Goal: Task Accomplishment & Management: Complete application form

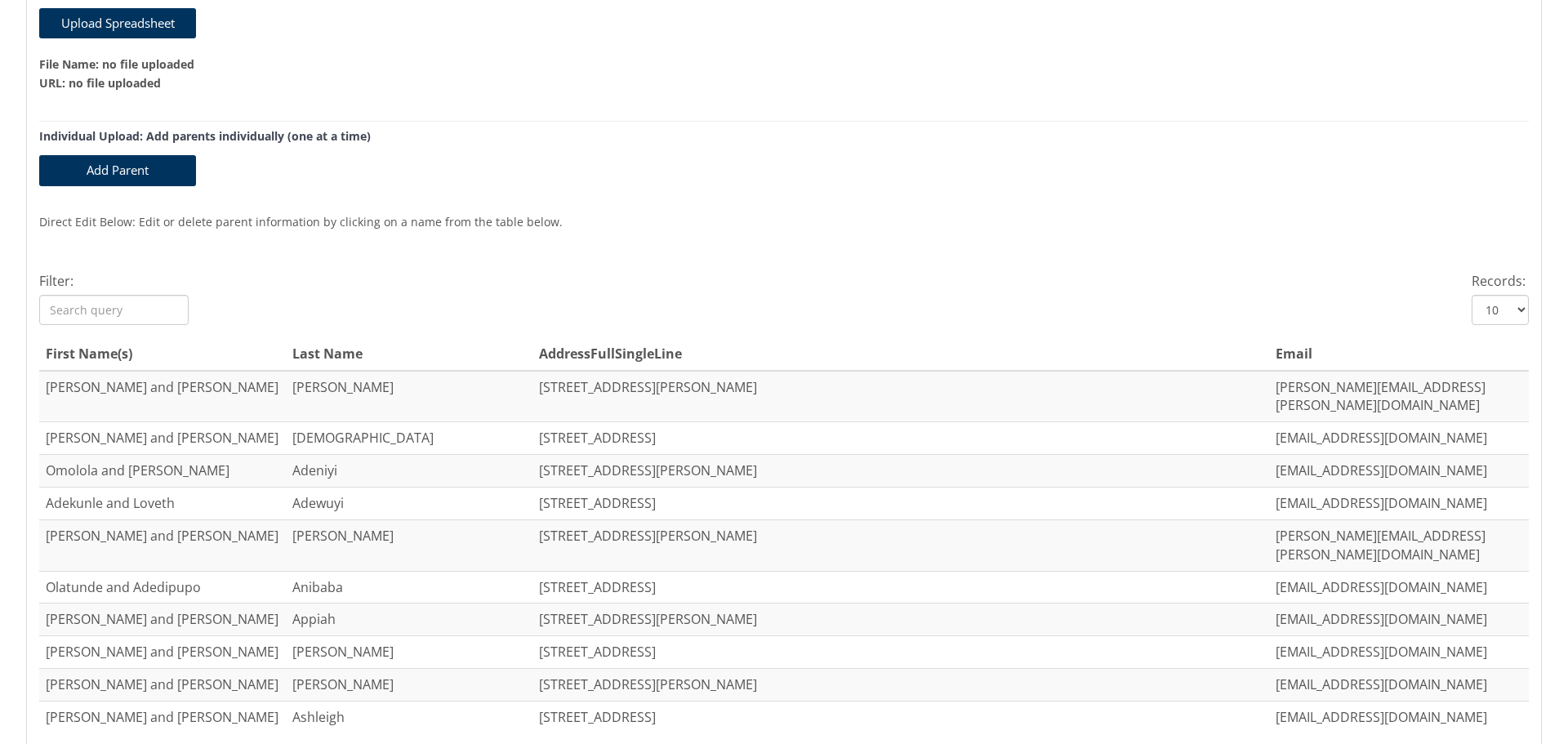
scroll to position [490, 0]
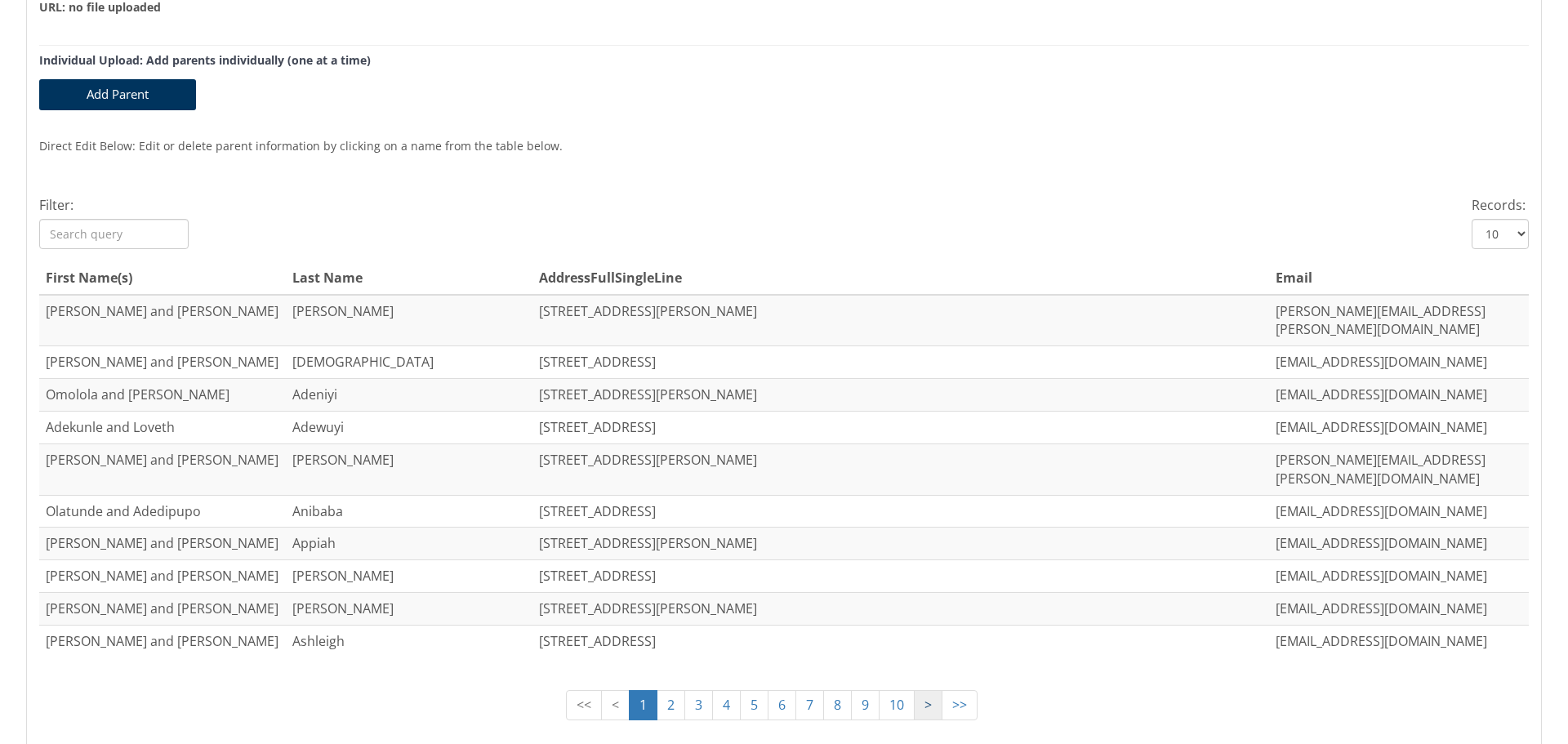
click at [920, 690] on link ">" at bounding box center [928, 705] width 29 height 30
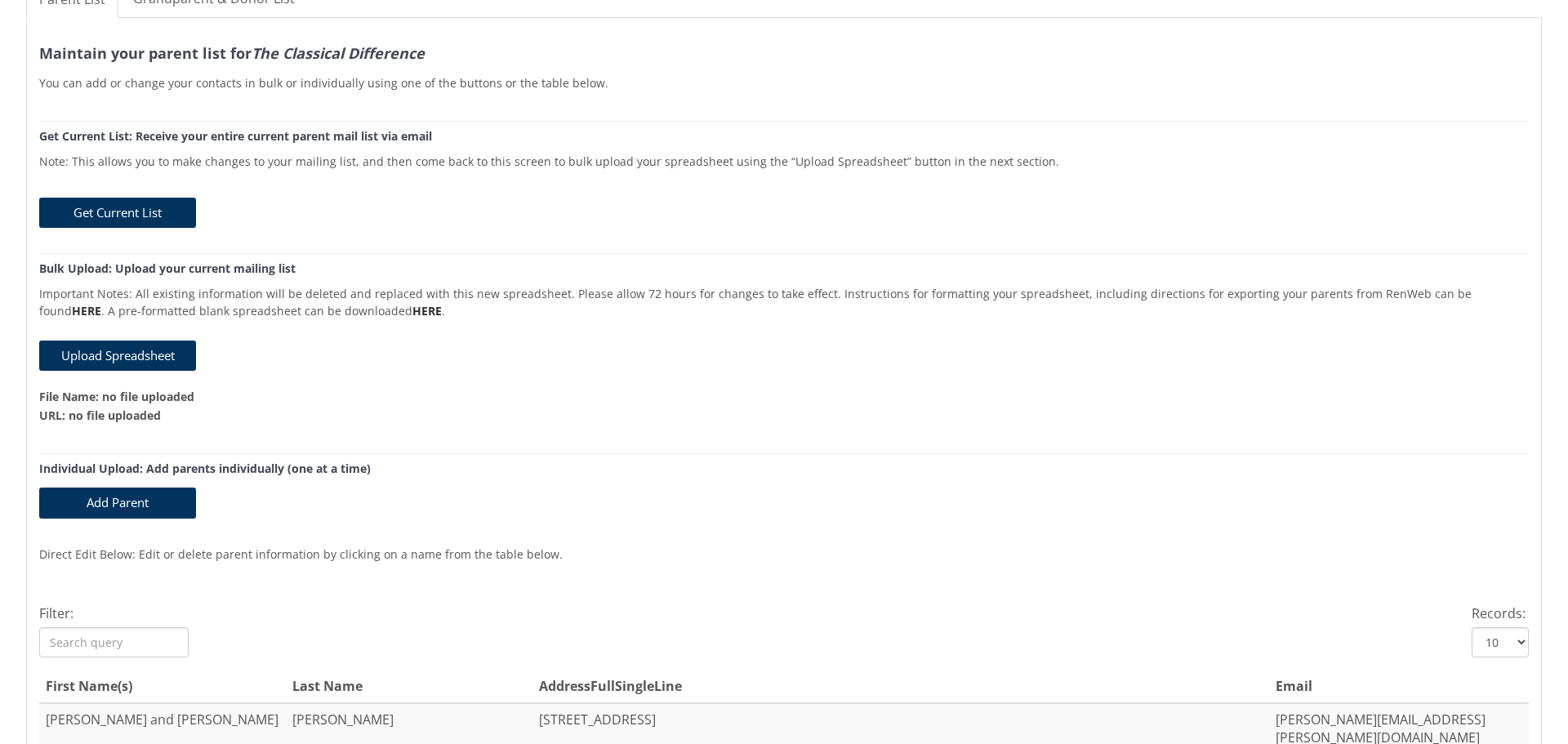
scroll to position [0, 0]
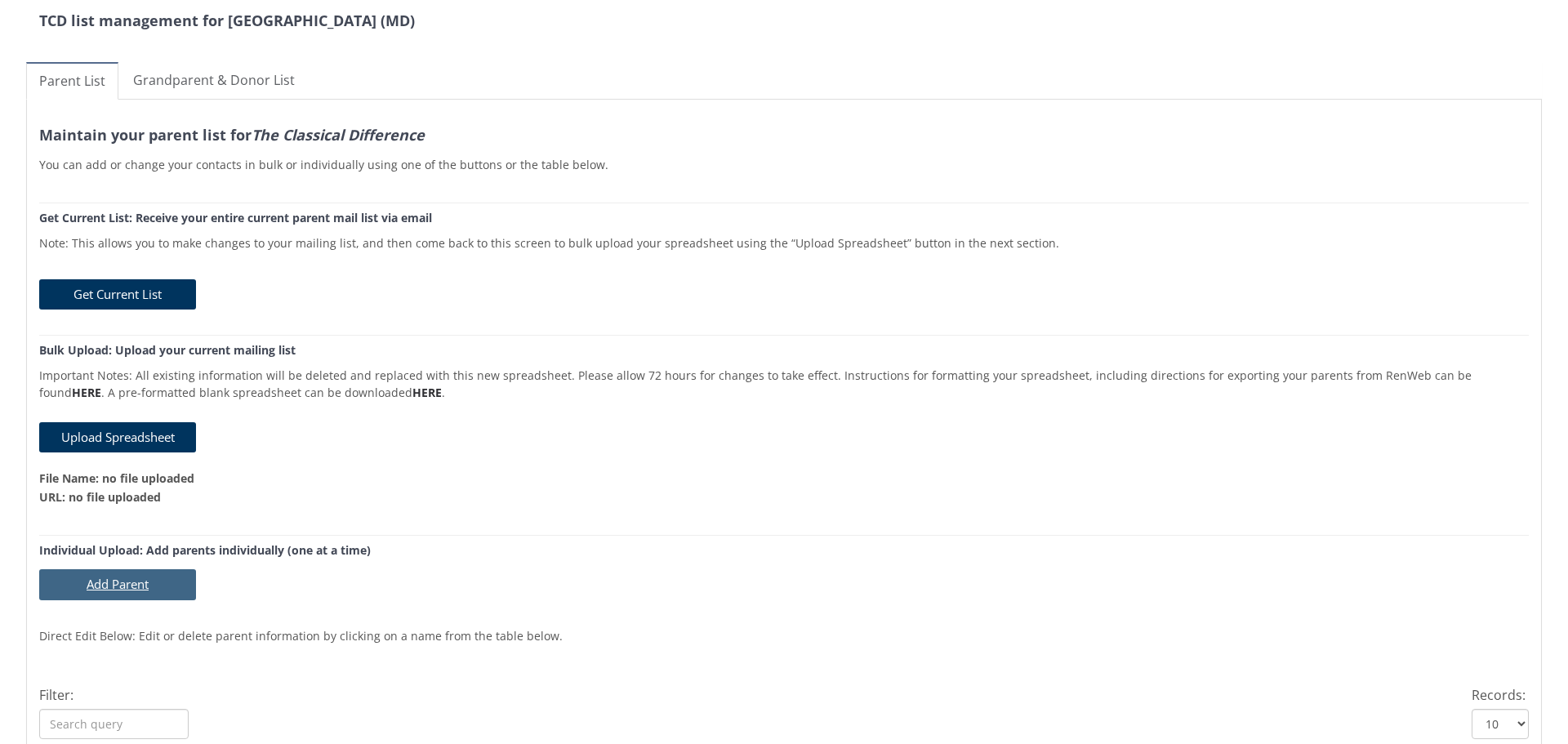
click at [115, 579] on button "Add Parent" at bounding box center [117, 584] width 157 height 30
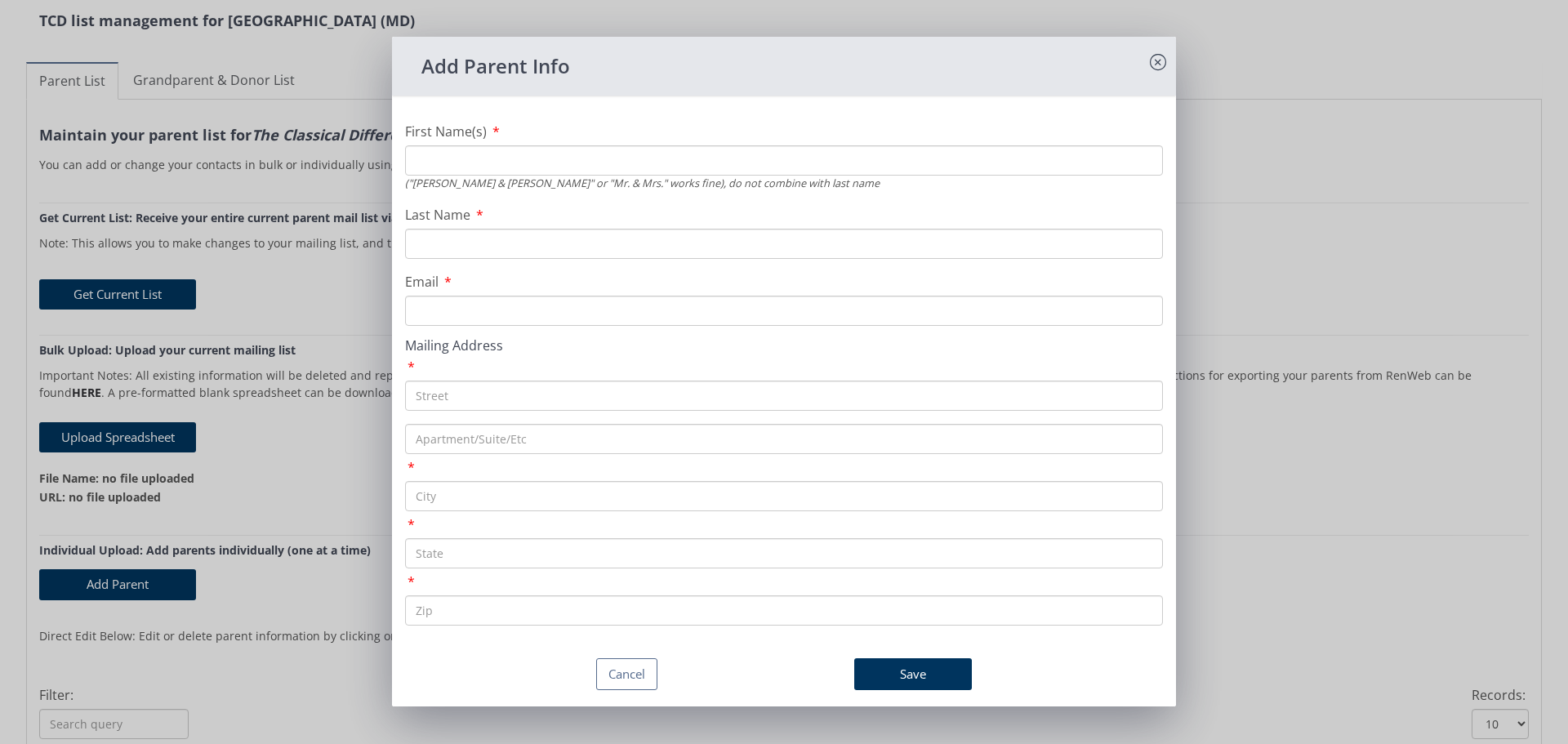
click at [464, 158] on input "First Name(s)" at bounding box center [784, 160] width 758 height 30
type input "[PERSON_NAME] and [PERSON_NAME]"
type input "[PERSON_NAME]"
type input "[EMAIL_ADDRESS][DOMAIN_NAME]"
click at [620, 677] on button "Cancel" at bounding box center [627, 674] width 61 height 31
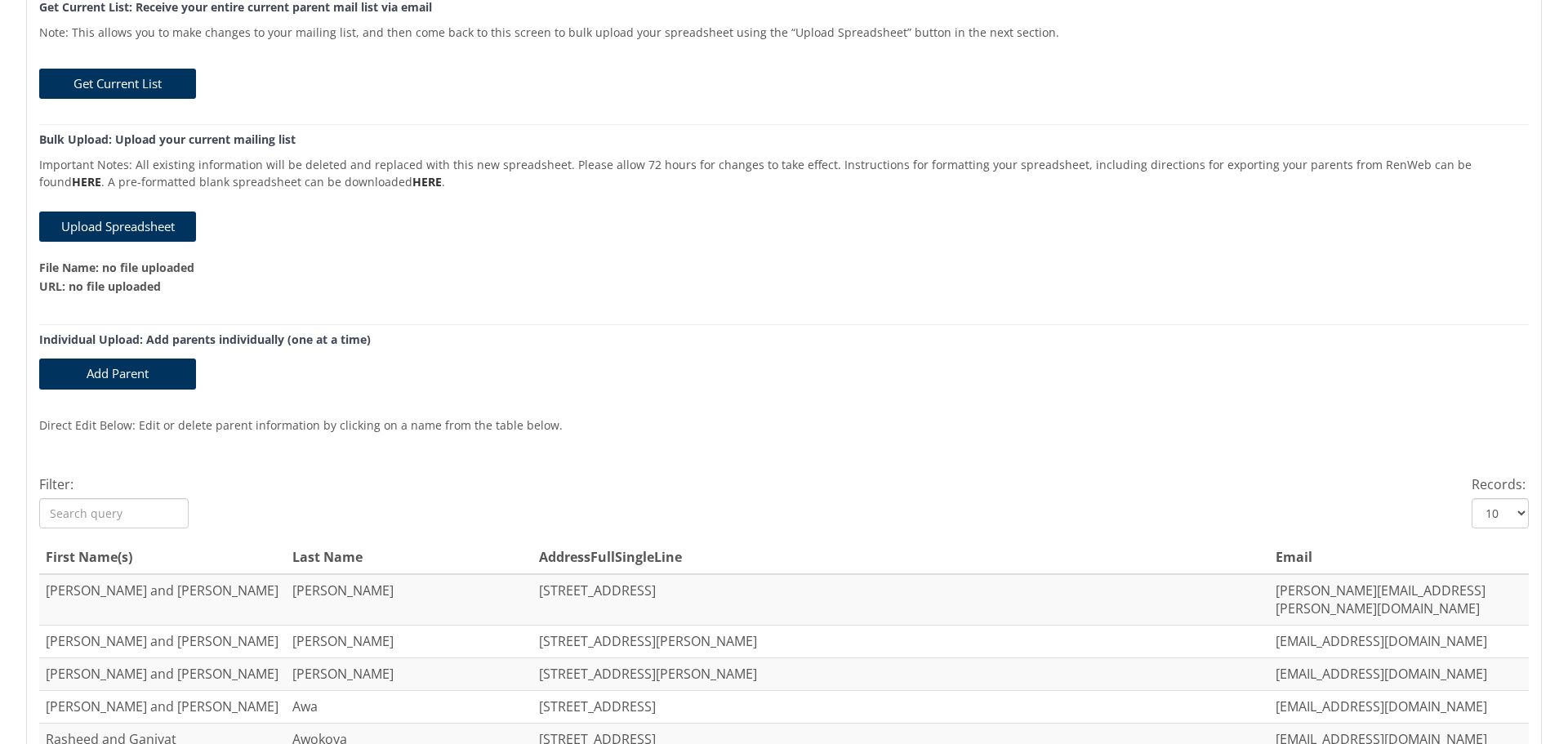
scroll to position [490, 0]
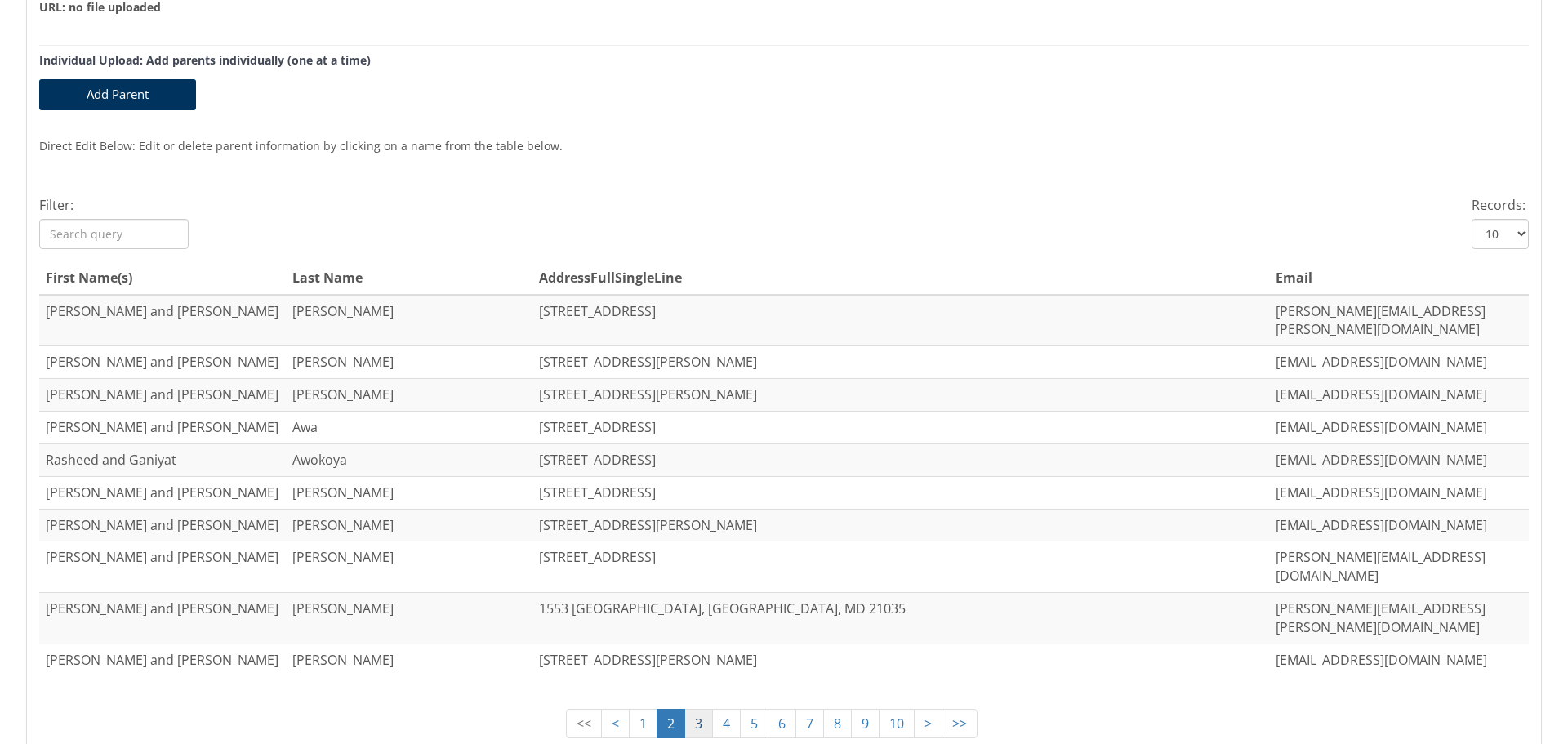
click at [688, 709] on link "3" at bounding box center [698, 724] width 29 height 30
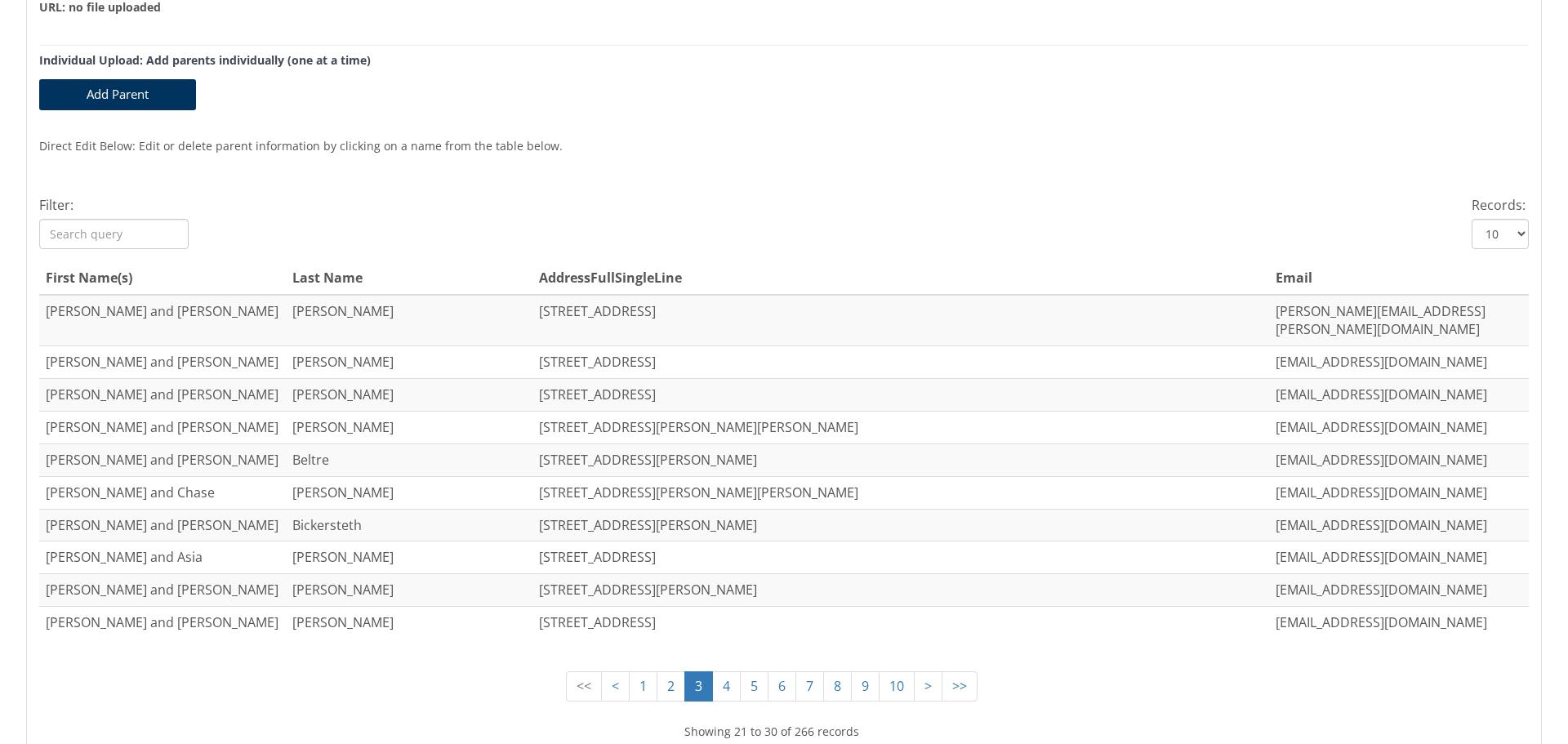
click at [142, 231] on input "Filter:" at bounding box center [114, 234] width 150 height 30
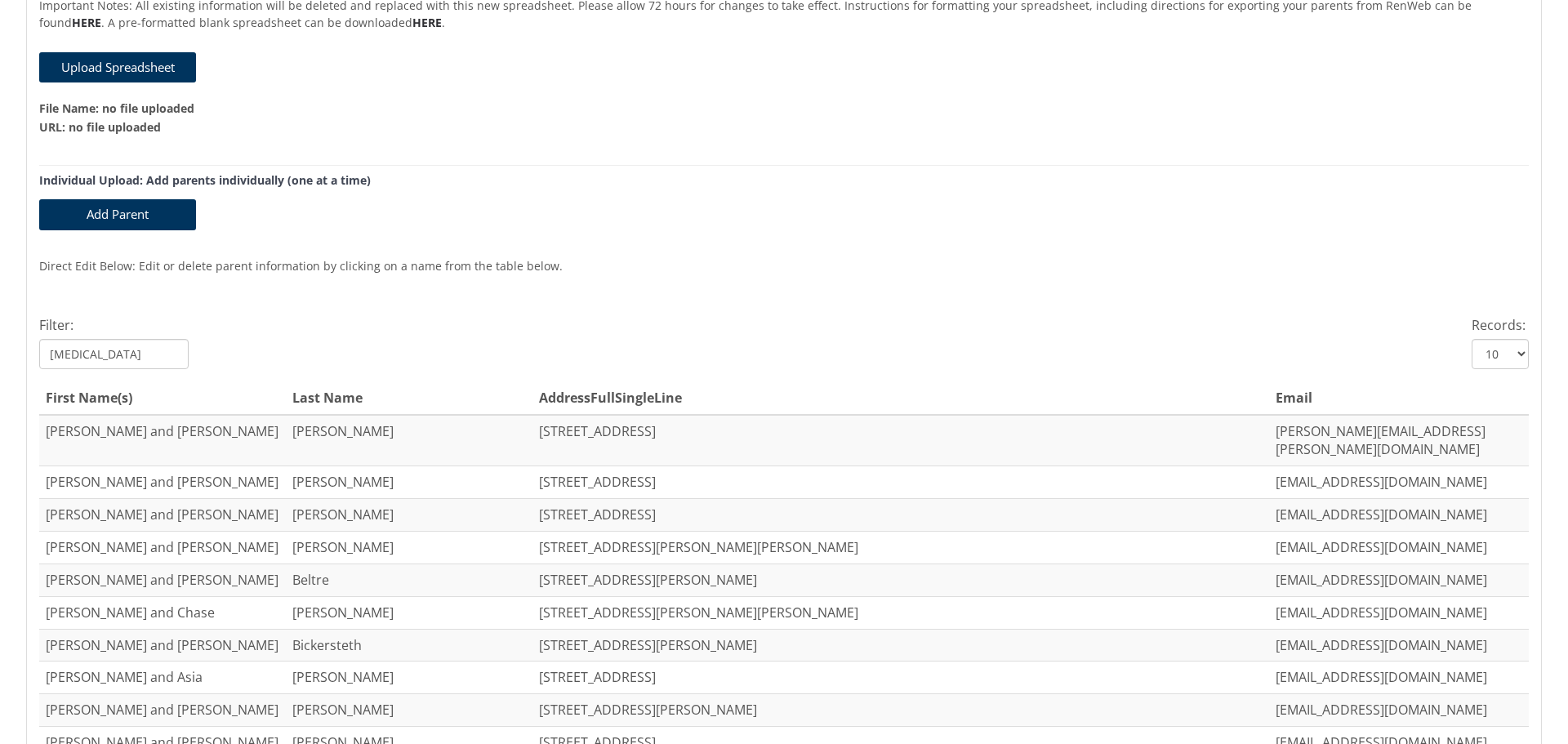
type input "Ball"
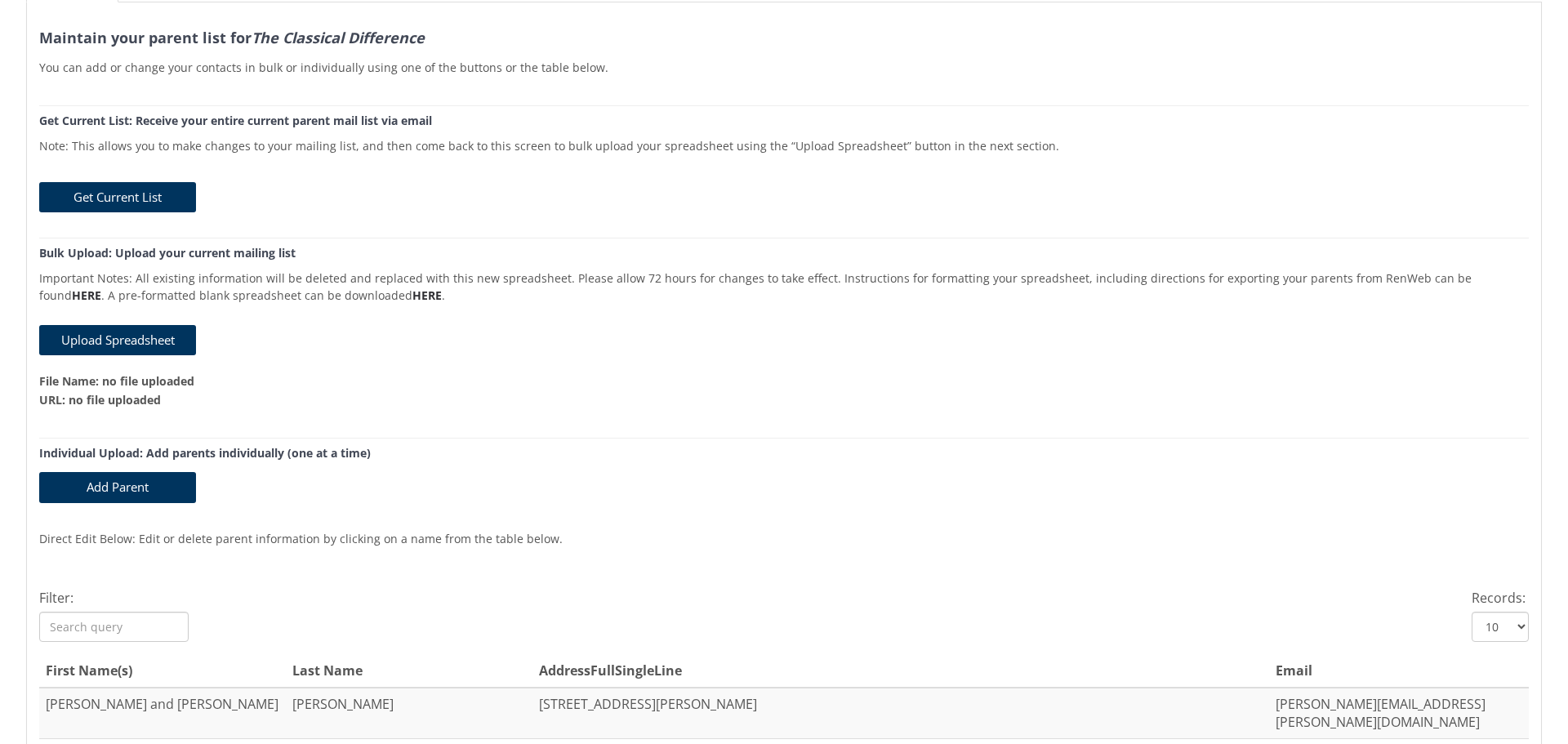
scroll to position [409, 0]
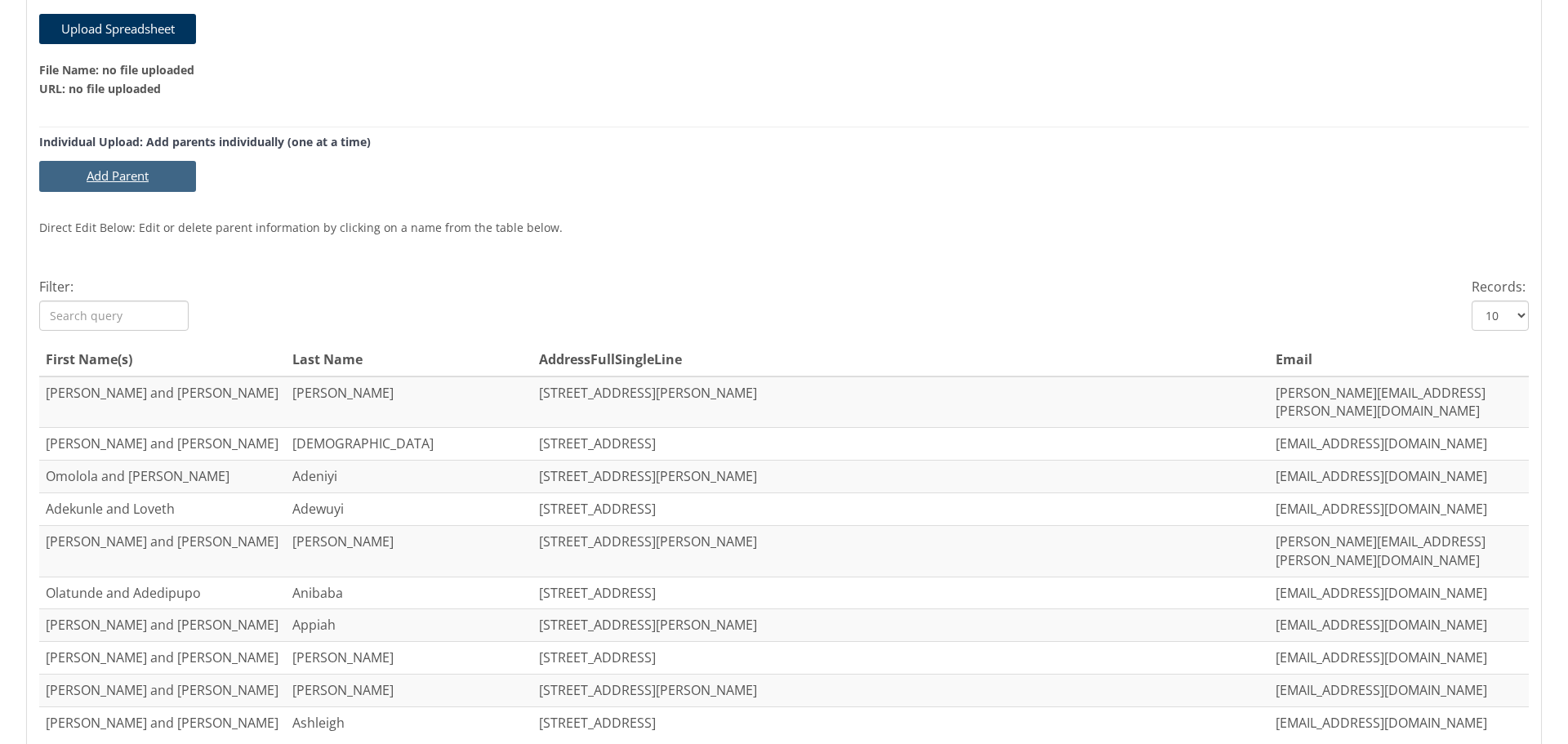
click at [115, 172] on button "Add Parent" at bounding box center [117, 176] width 157 height 30
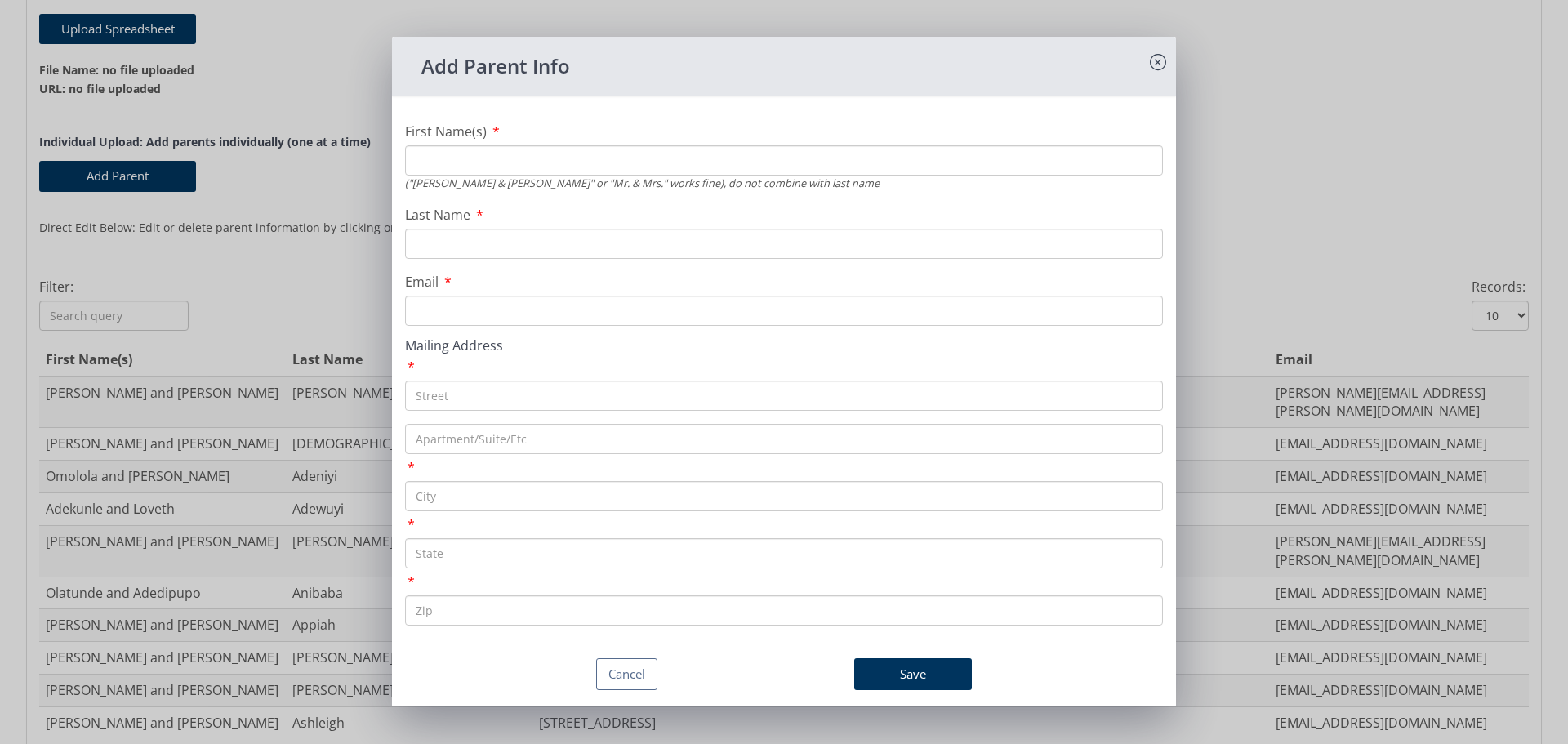
click at [486, 155] on input "First Name(s)" at bounding box center [784, 160] width 758 height 30
type input "[PERSON_NAME] and [PERSON_NAME]"
type input "Ball"
type input "[EMAIL_ADDRESS][DOMAIN_NAME]"
click at [482, 396] on input "text" at bounding box center [784, 396] width 758 height 30
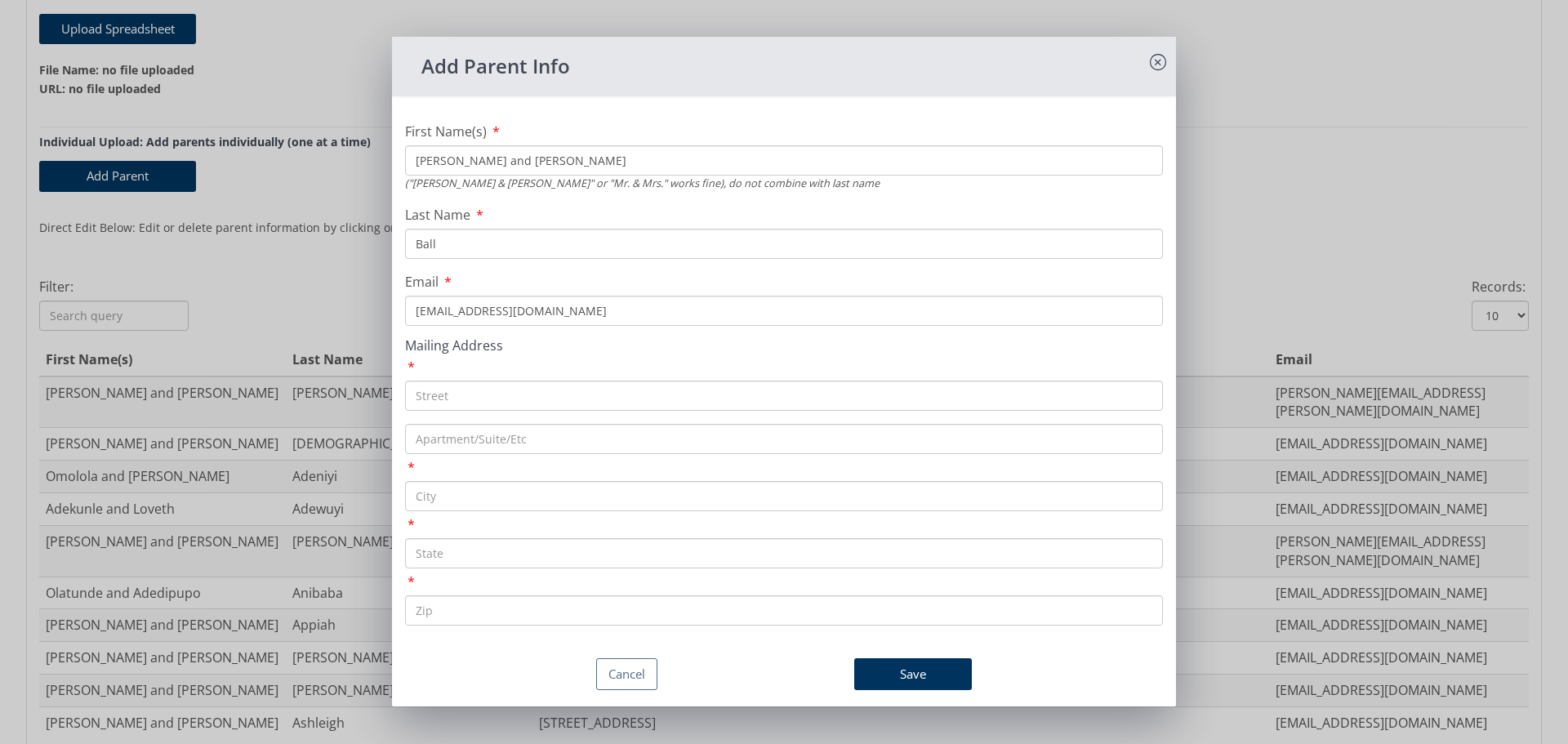
paste input "[STREET_ADDRESS]"
type input "[STREET_ADDRESS]"
type input "[GEOGRAPHIC_DATA]"
type input "MD"
type input "21032"
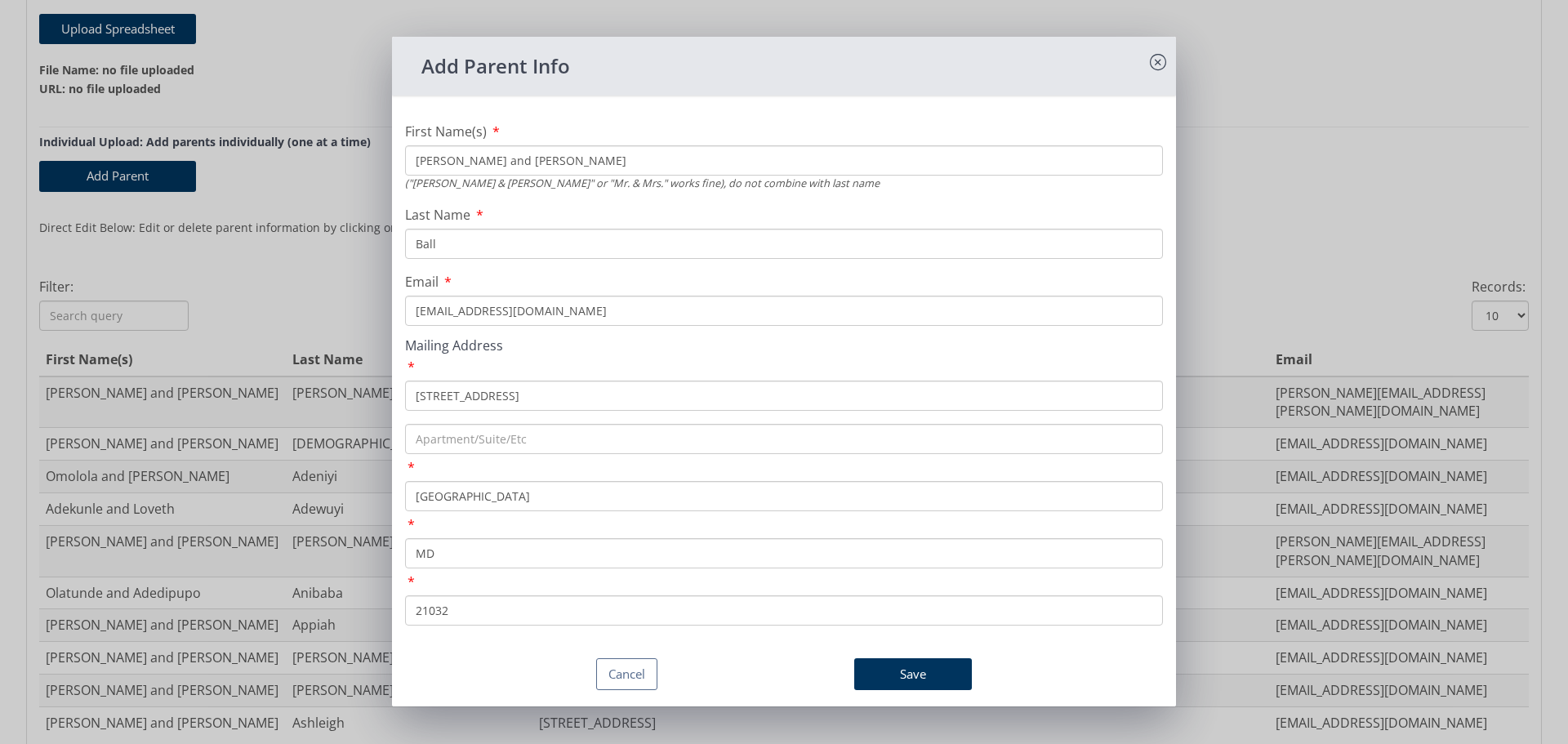
drag, startPoint x: 521, startPoint y: 154, endPoint x: 273, endPoint y: 154, distance: 248.0
click at [295, 154] on div "Add Parent Info First Name(s) [PERSON_NAME] and [PERSON_NAME] ("[PERSON_NAME] &…" at bounding box center [784, 372] width 1568 height 744
type input "[PERSON_NAME] and [PERSON_NAME]"
click at [905, 672] on button "Save" at bounding box center [913, 674] width 117 height 31
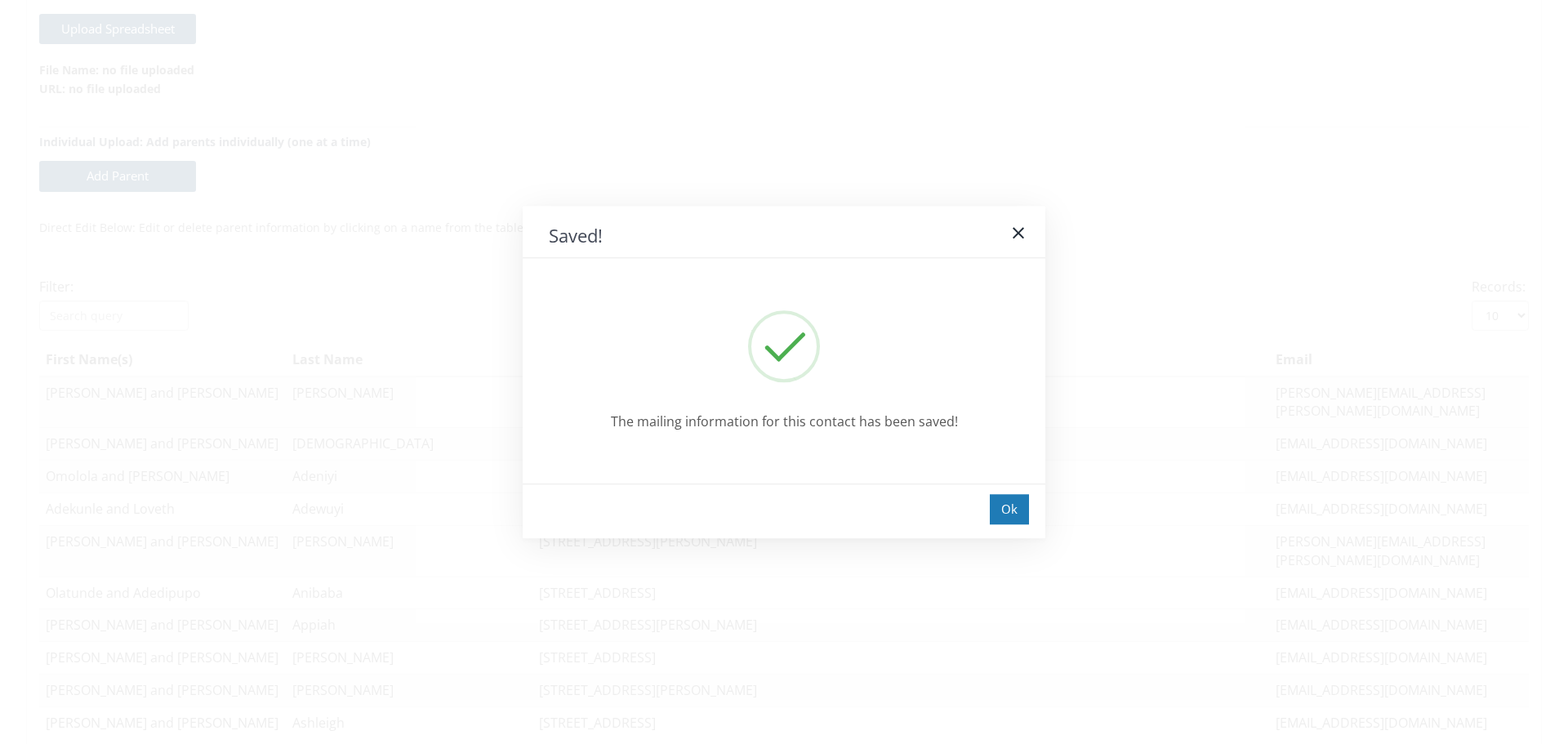
scroll to position [567, 0]
click at [1013, 501] on div "Ok" at bounding box center [1010, 509] width 39 height 30
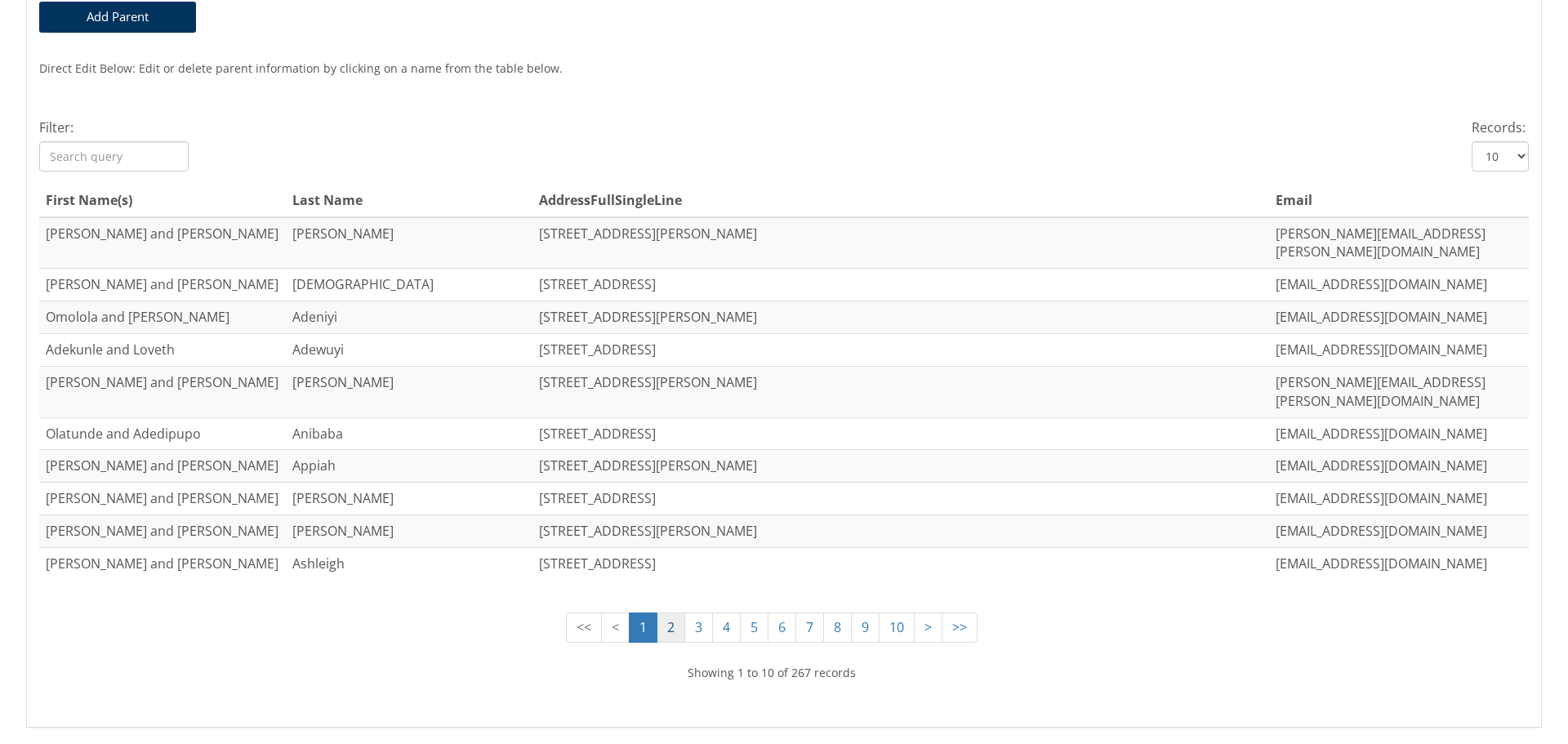
click at [656, 613] on link "2" at bounding box center [670, 628] width 29 height 30
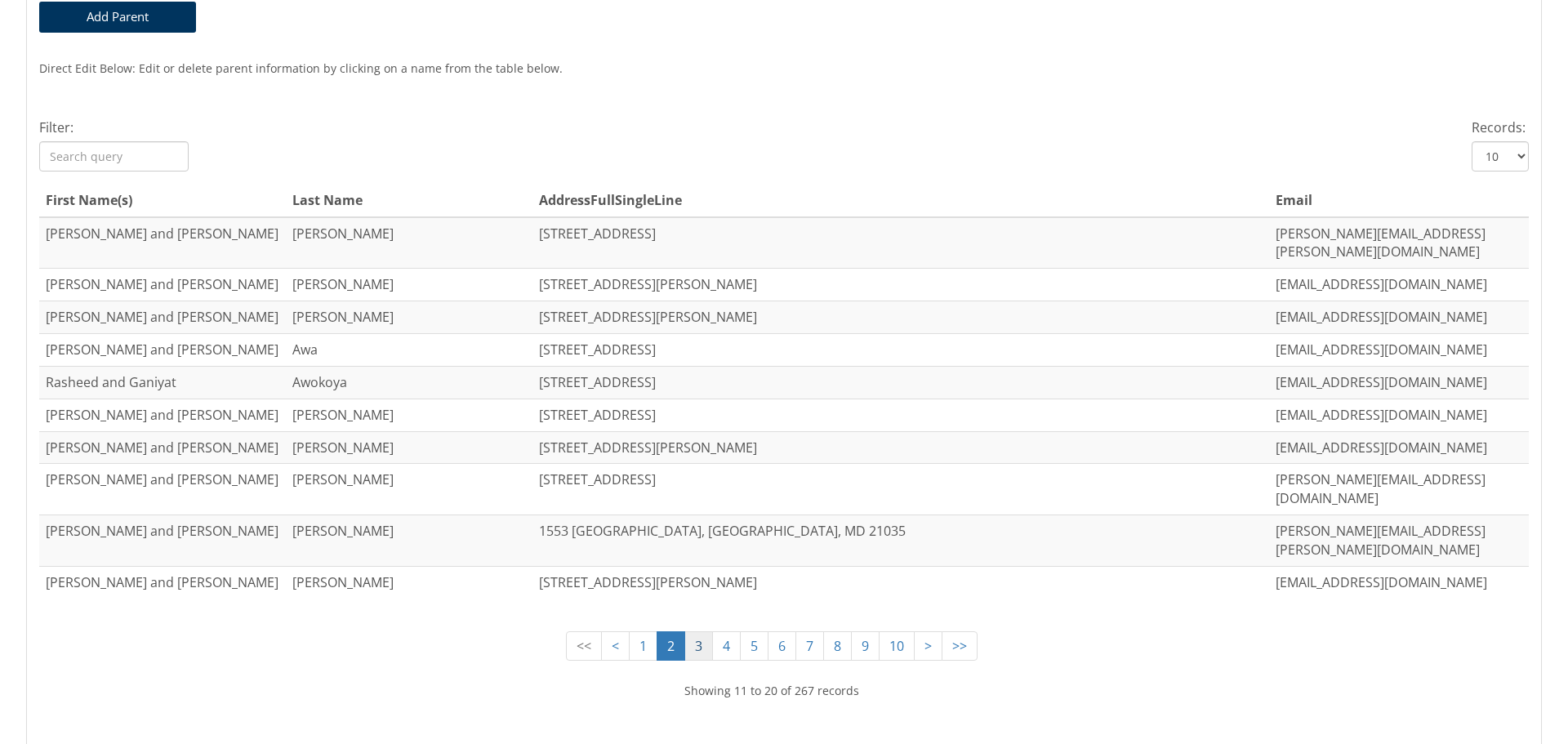
click at [686, 631] on link "3" at bounding box center [698, 646] width 29 height 30
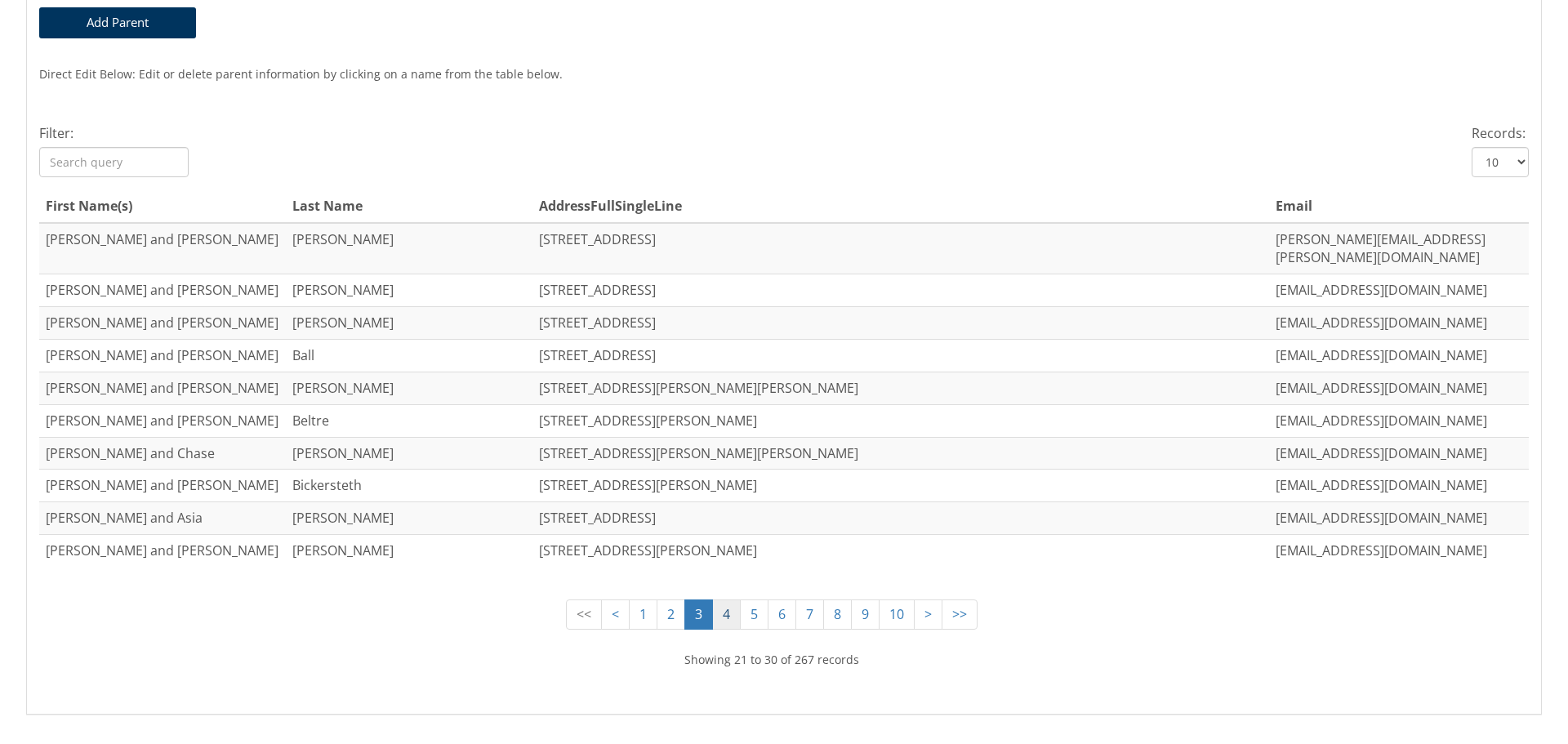
click at [712, 600] on link "4" at bounding box center [726, 615] width 29 height 30
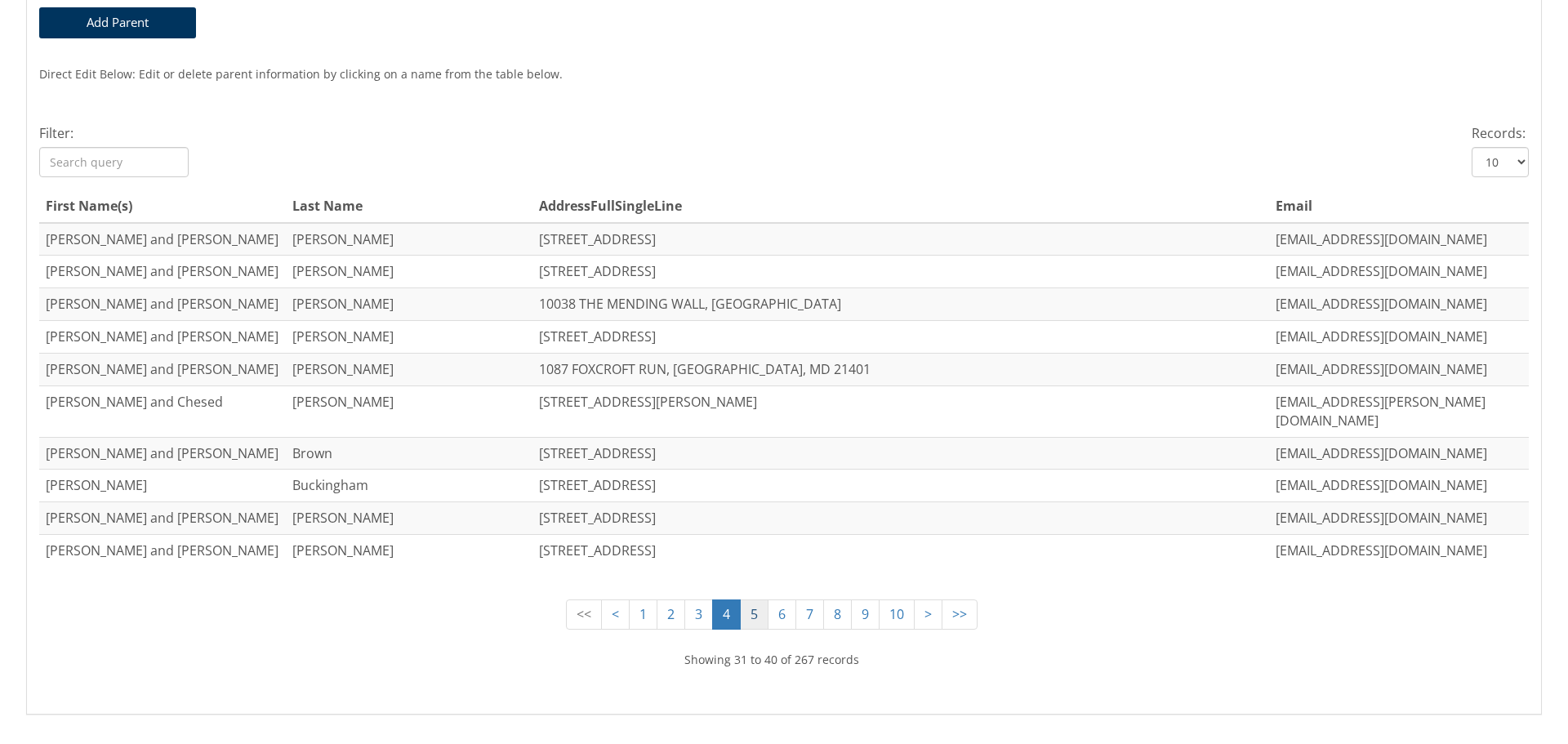
click at [748, 600] on link "5" at bounding box center [753, 615] width 29 height 30
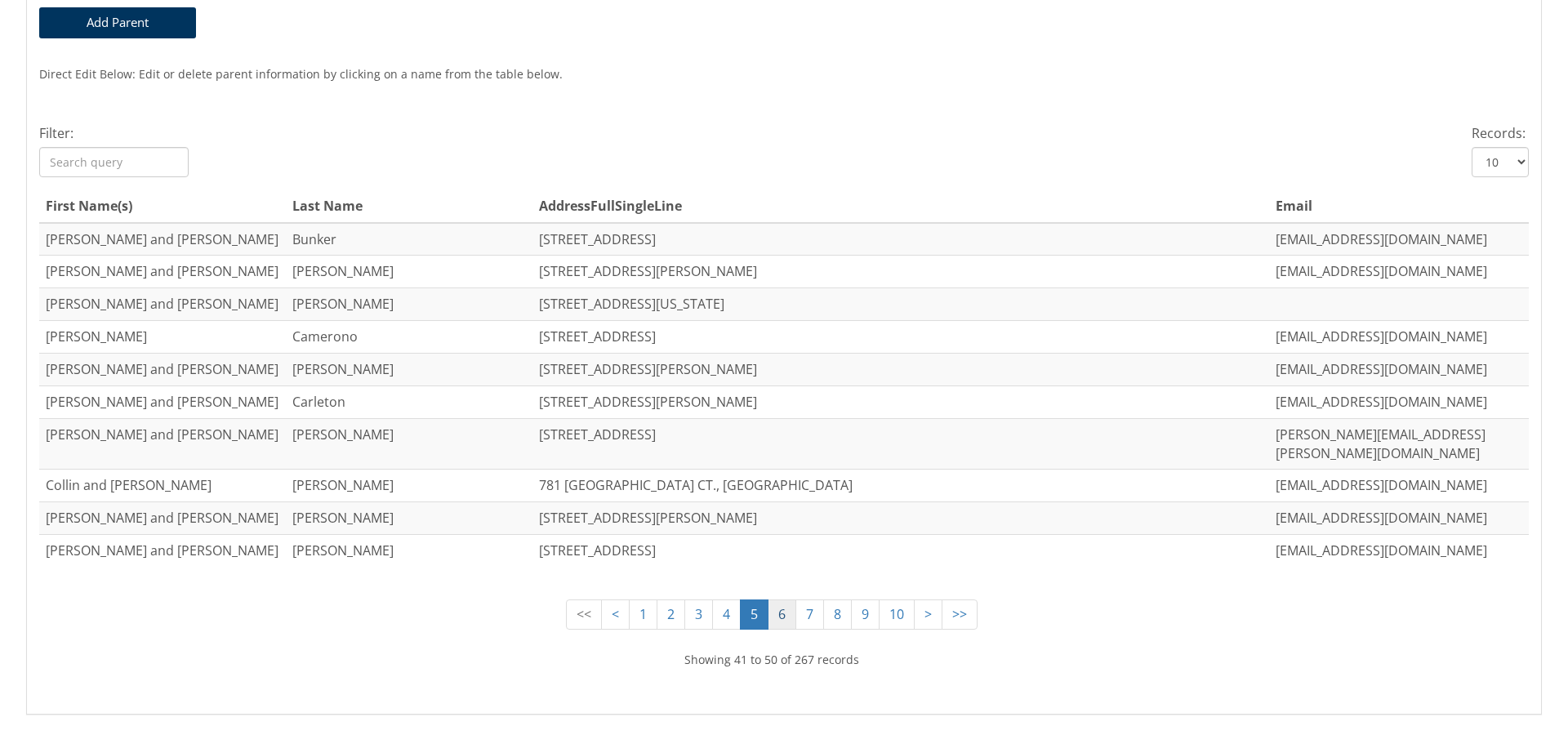
click at [768, 600] on link "6" at bounding box center [782, 615] width 29 height 30
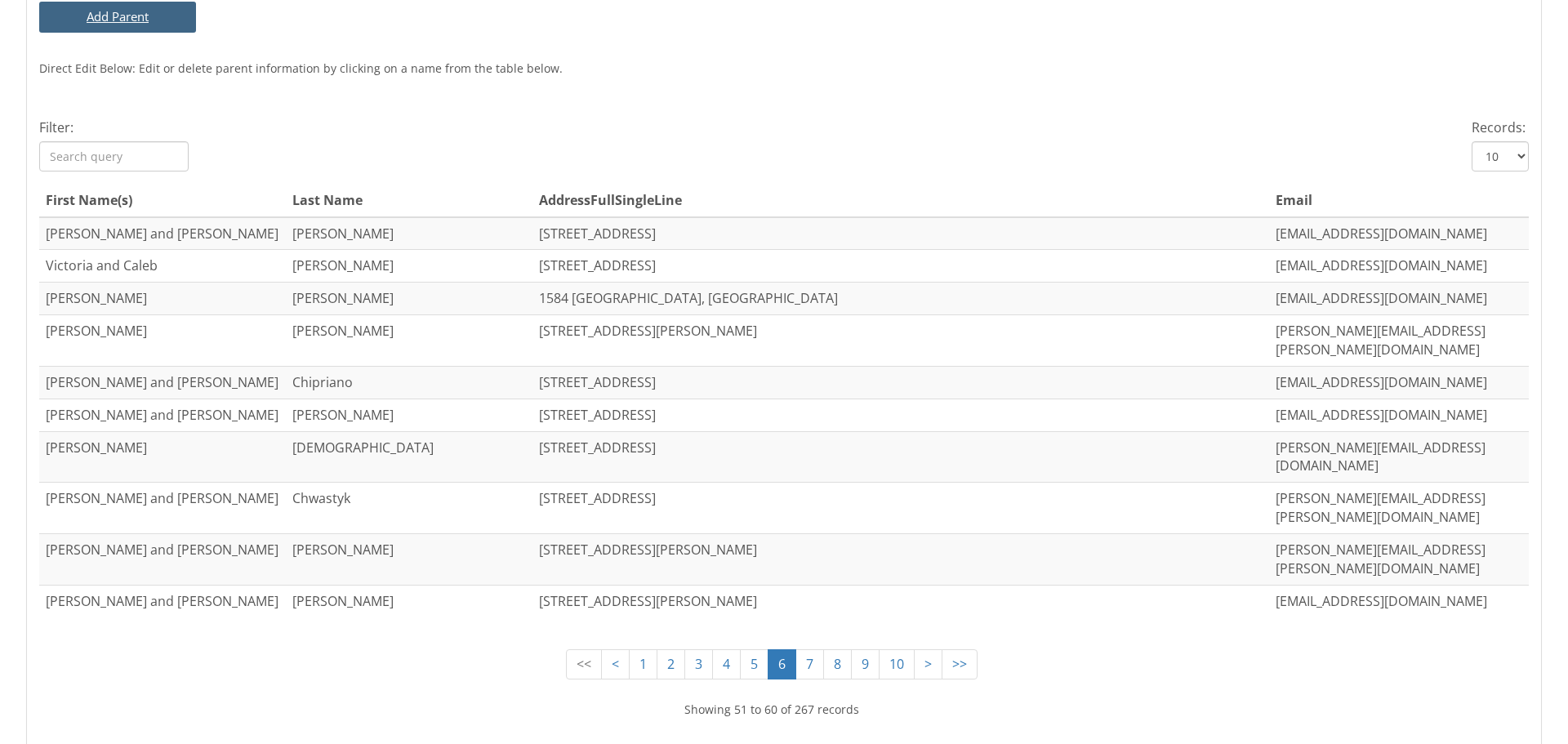
click at [123, 13] on button "Add Parent" at bounding box center [117, 17] width 157 height 30
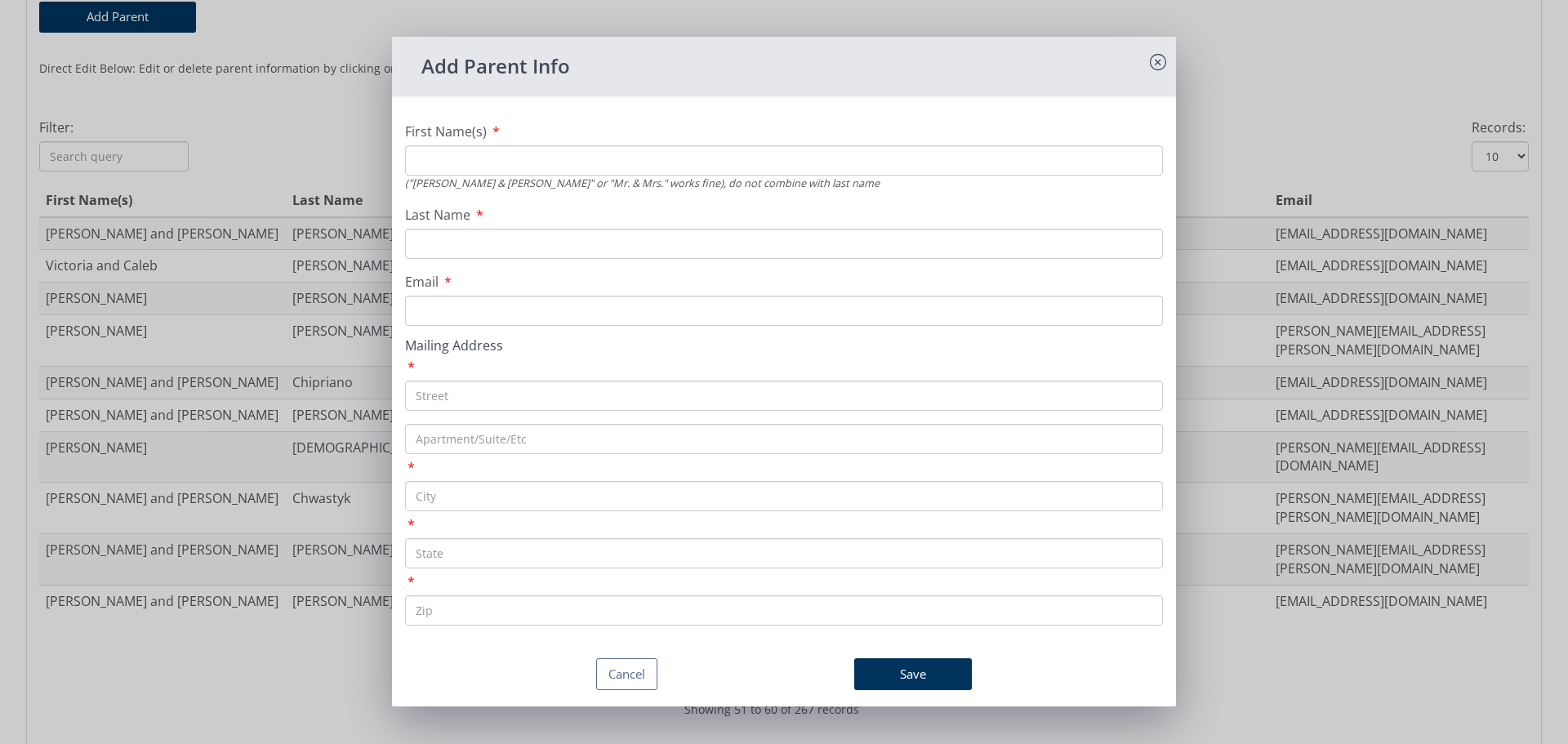
click at [471, 164] on input "First Name(s)" at bounding box center [784, 160] width 758 height 30
type input "[PERSON_NAME]"
type input "[EMAIL_ADDRESS][DOMAIN_NAME]"
paste input "[STREET_ADDRESS]"
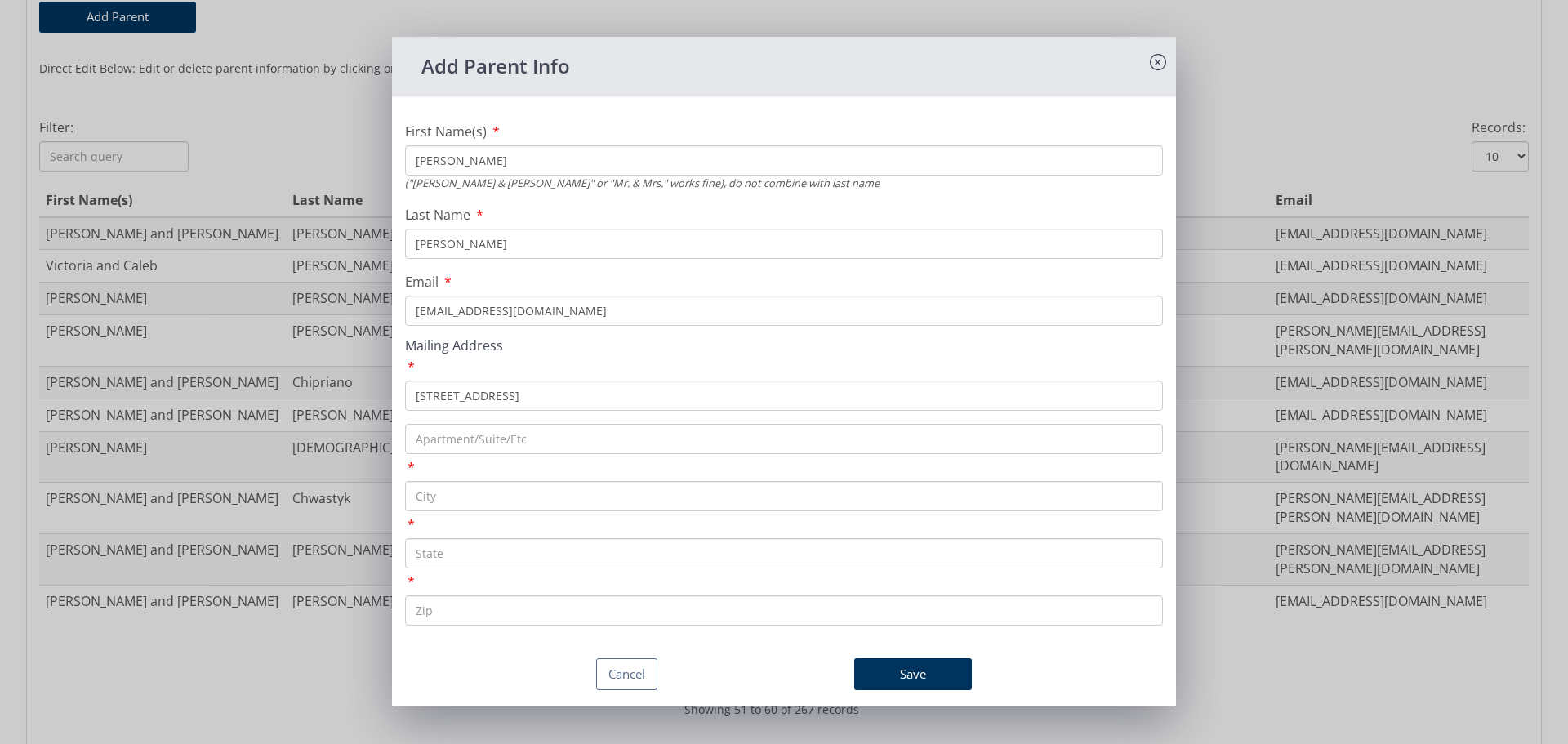
type input "[STREET_ADDRESS]"
click at [462, 495] on input "text" at bounding box center [784, 495] width 758 height 30
type input "New Carrollton"
type input "MD"
paste input "20784"
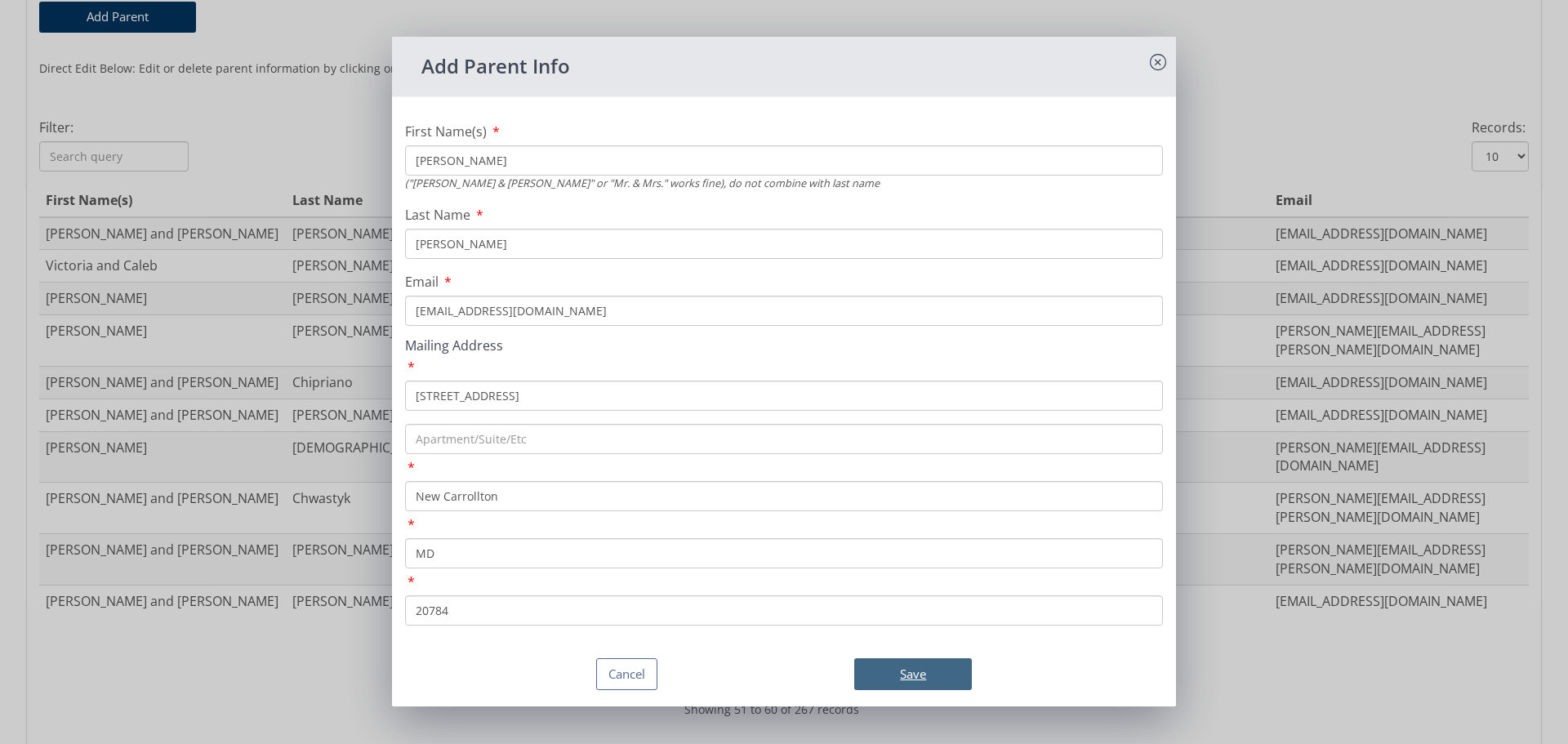
type input "20784"
click at [893, 663] on button "Save" at bounding box center [913, 674] width 117 height 31
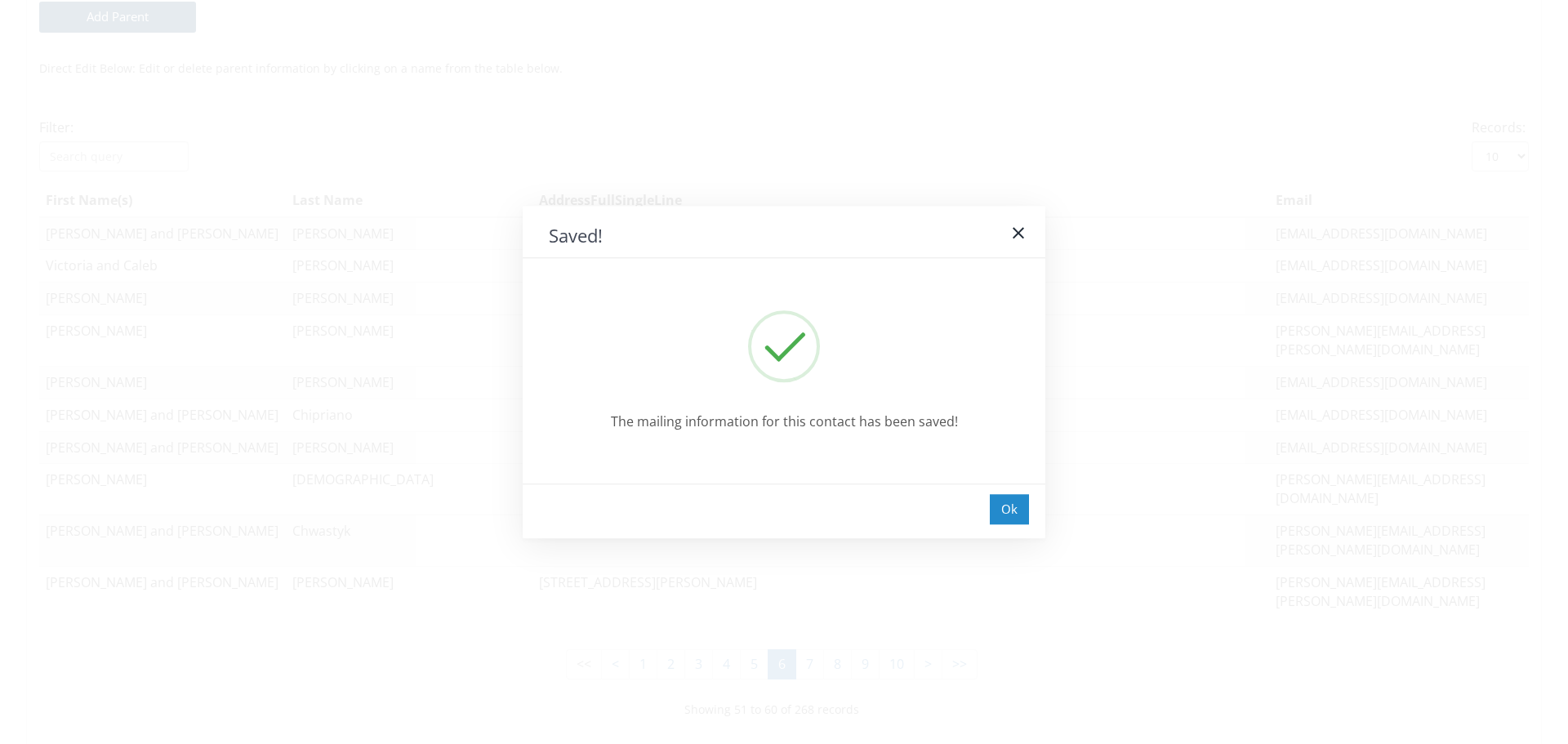
click at [1011, 510] on div "Ok" at bounding box center [1010, 509] width 39 height 30
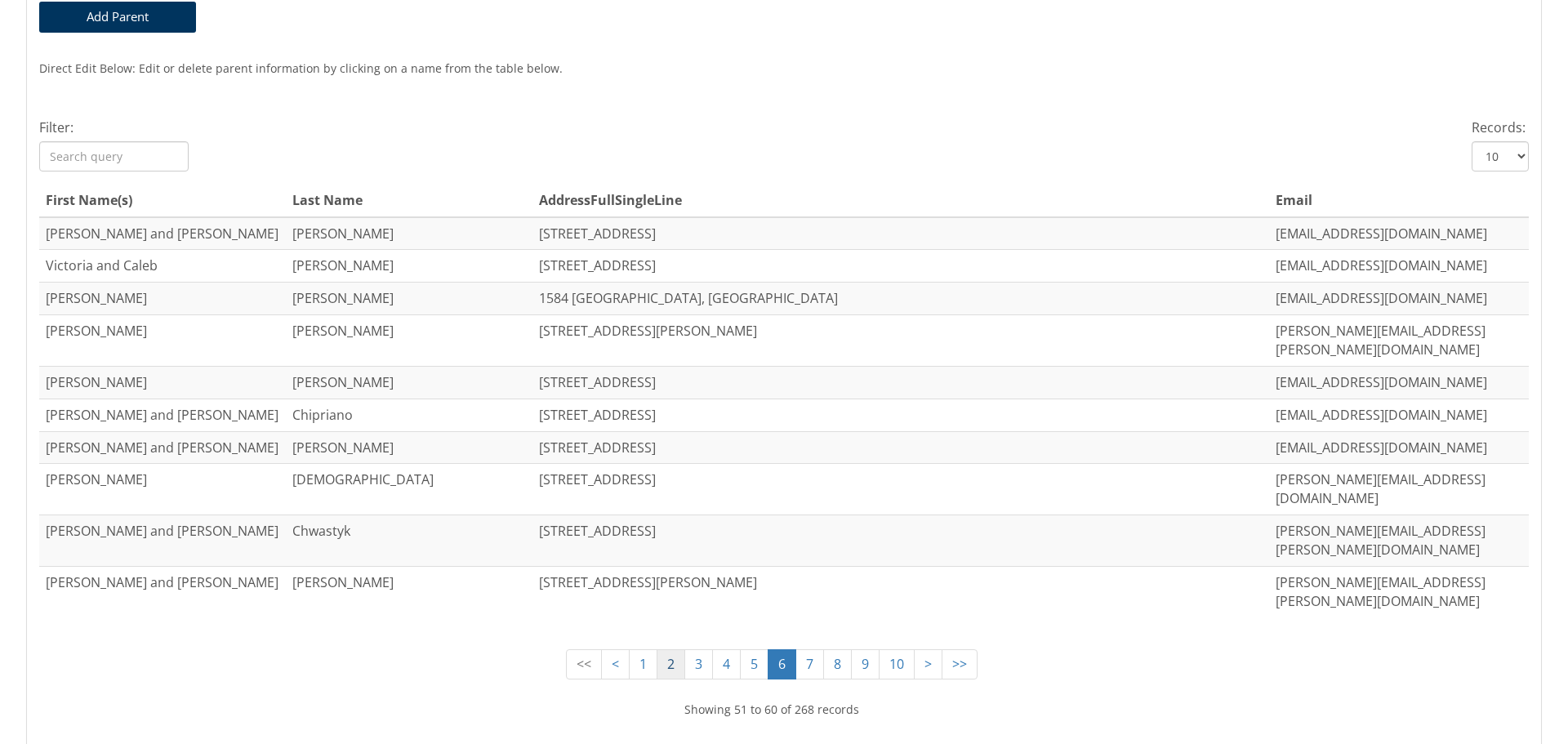
click at [656, 649] on link "2" at bounding box center [670, 664] width 29 height 30
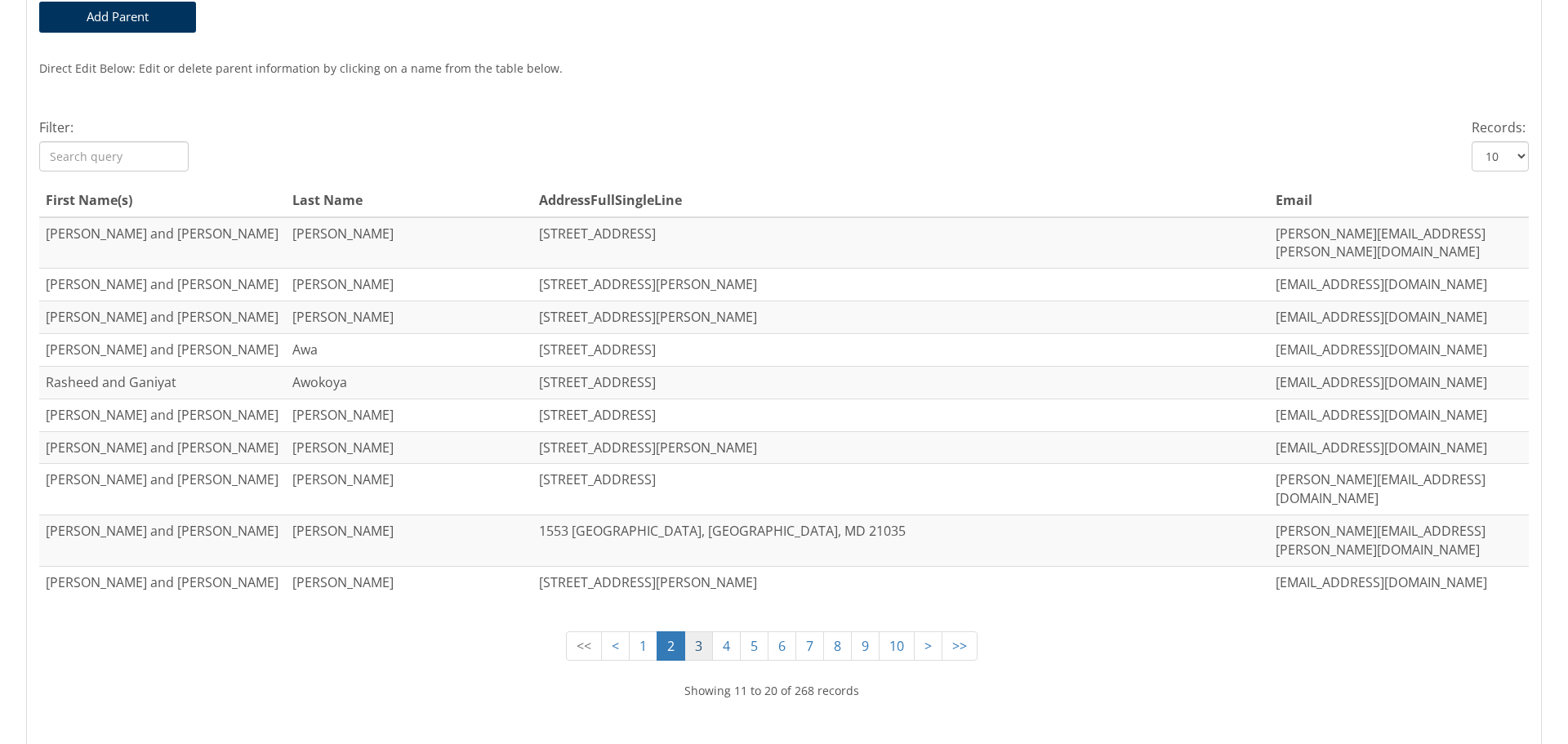
click at [685, 631] on link "3" at bounding box center [698, 646] width 29 height 30
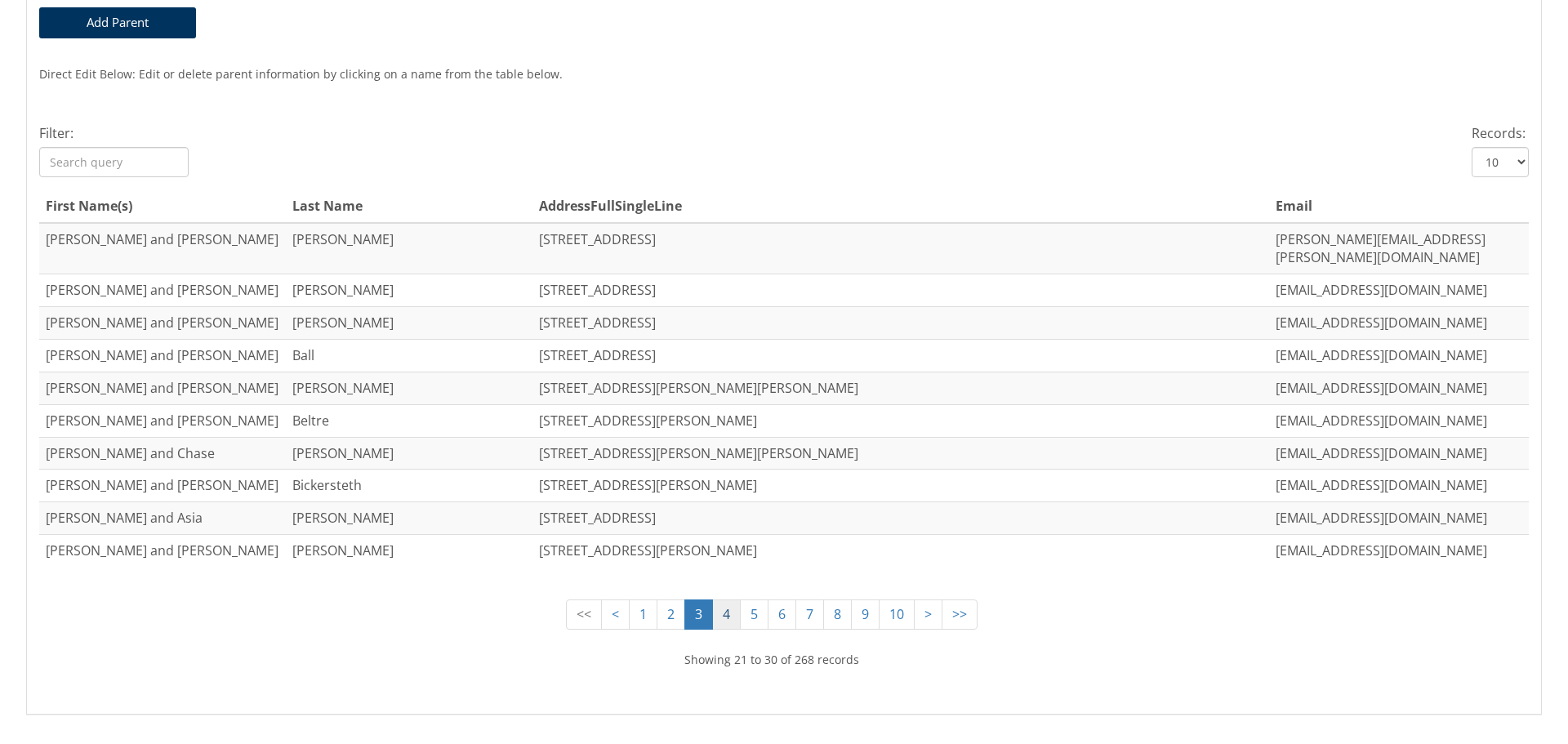
click at [720, 600] on link "4" at bounding box center [726, 615] width 29 height 30
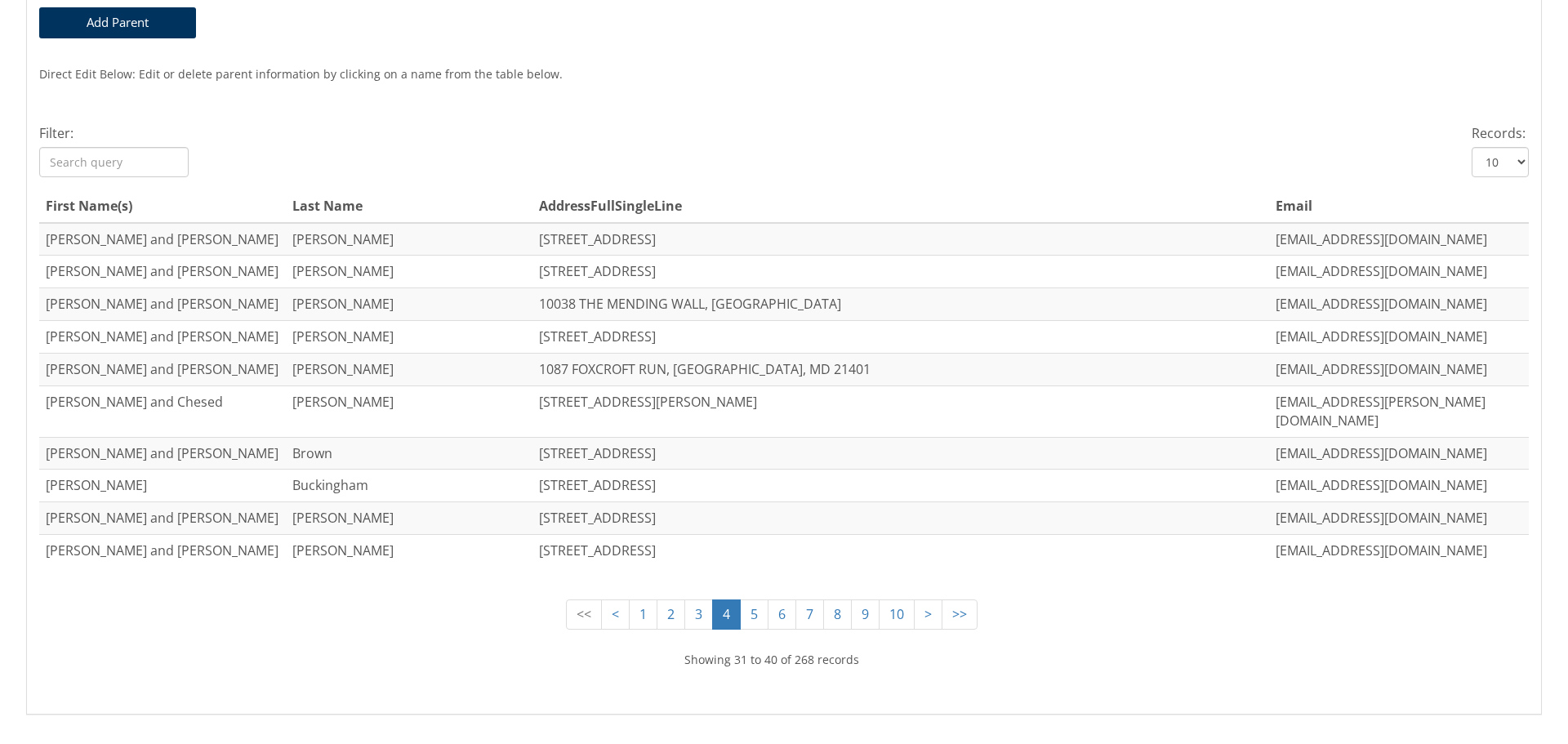
click at [712, 600] on link "4" at bounding box center [726, 615] width 29 height 30
click at [745, 600] on link "5" at bounding box center [753, 615] width 29 height 30
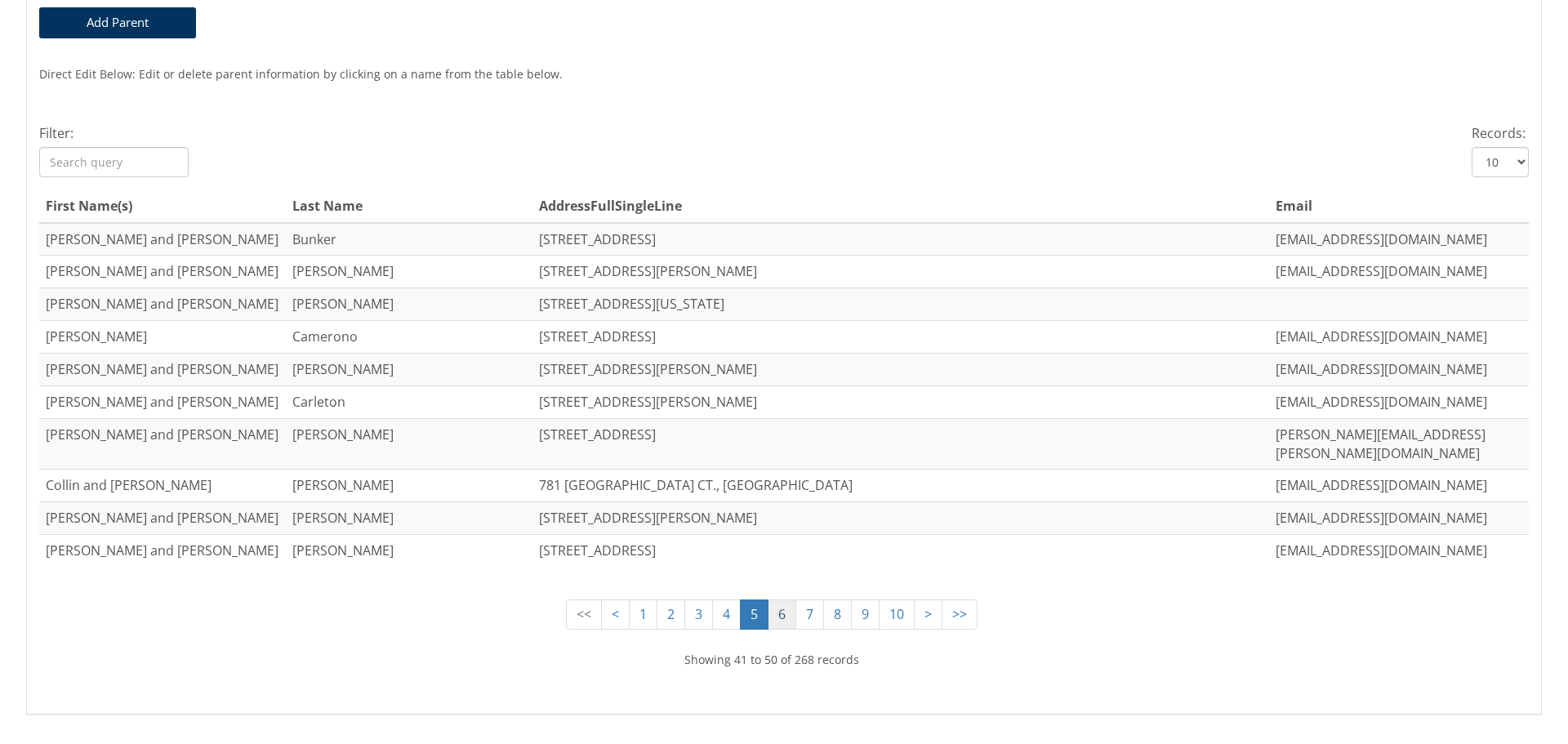
click at [768, 600] on link "6" at bounding box center [782, 615] width 29 height 30
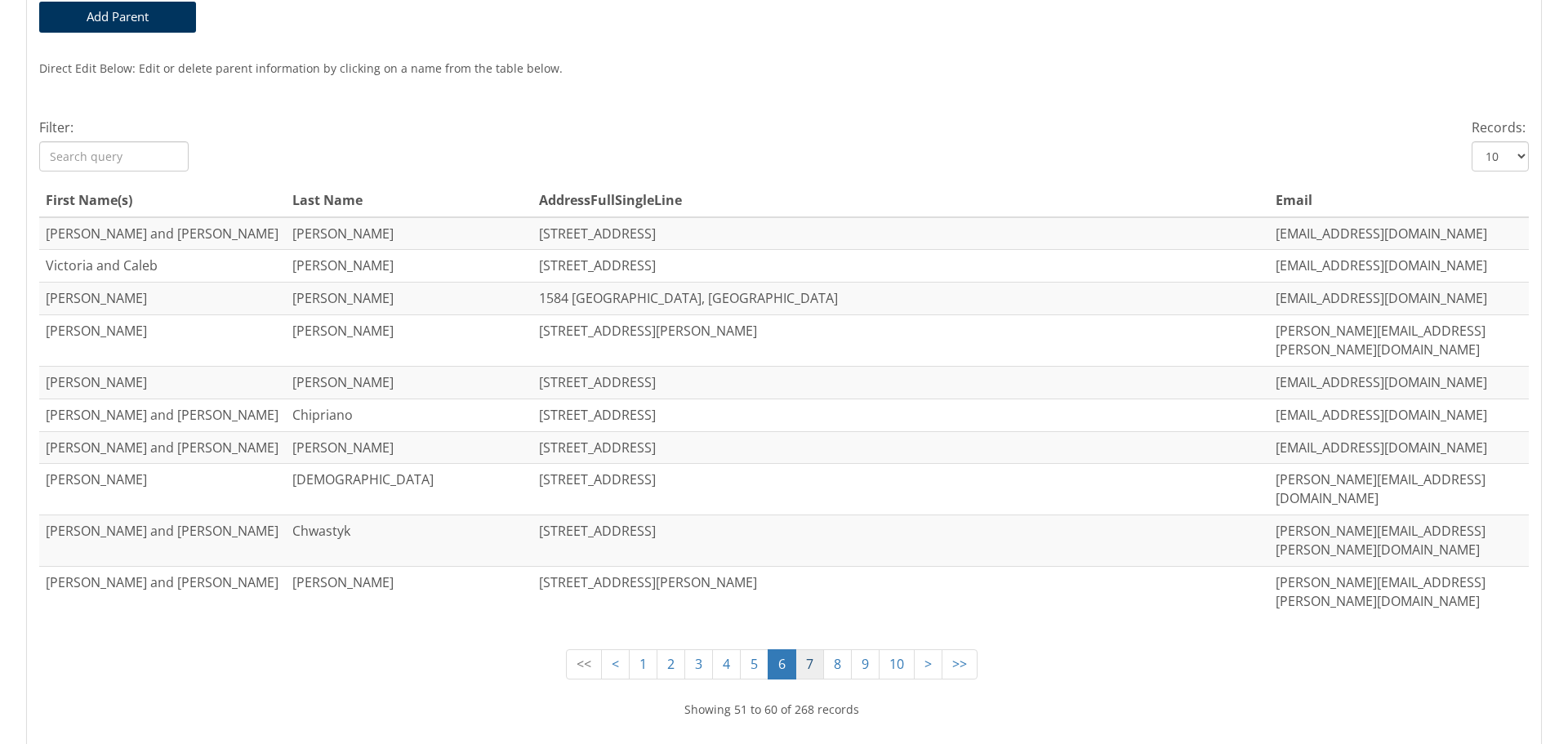
click at [796, 649] on link "7" at bounding box center [810, 664] width 29 height 30
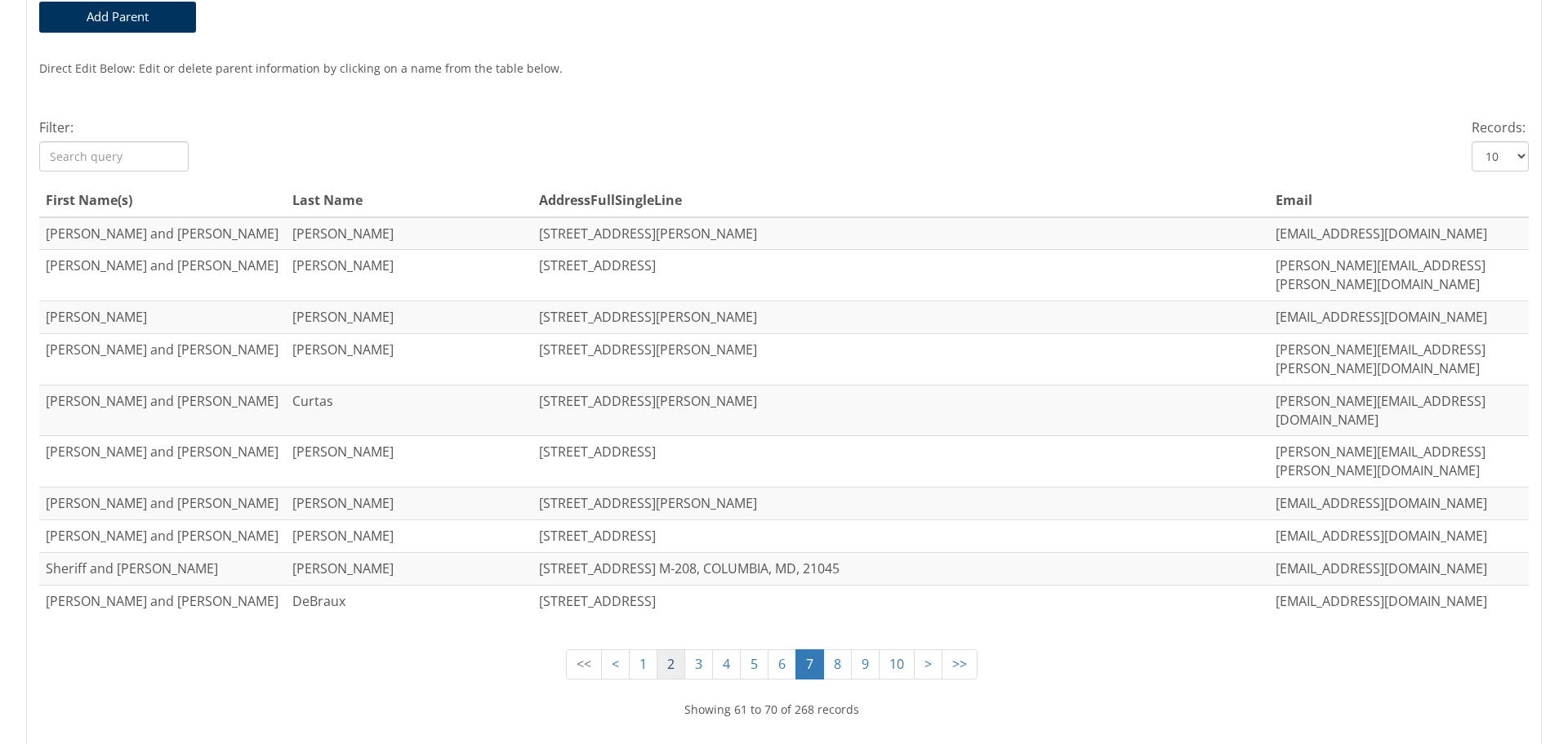
click at [656, 649] on link "2" at bounding box center [670, 664] width 29 height 30
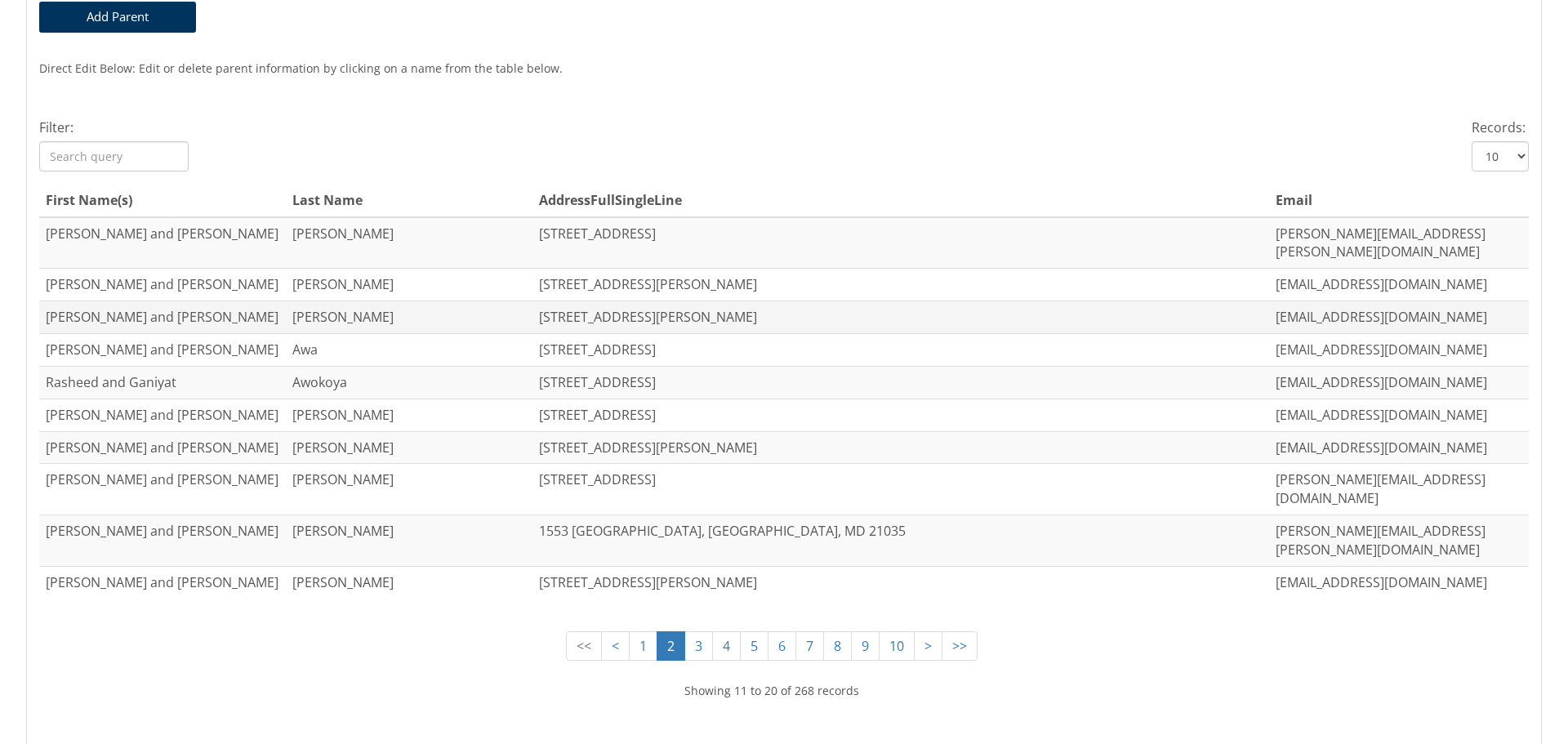
click at [549, 310] on td "[STREET_ADDRESS][PERSON_NAME]" at bounding box center [900, 317] width 737 height 32
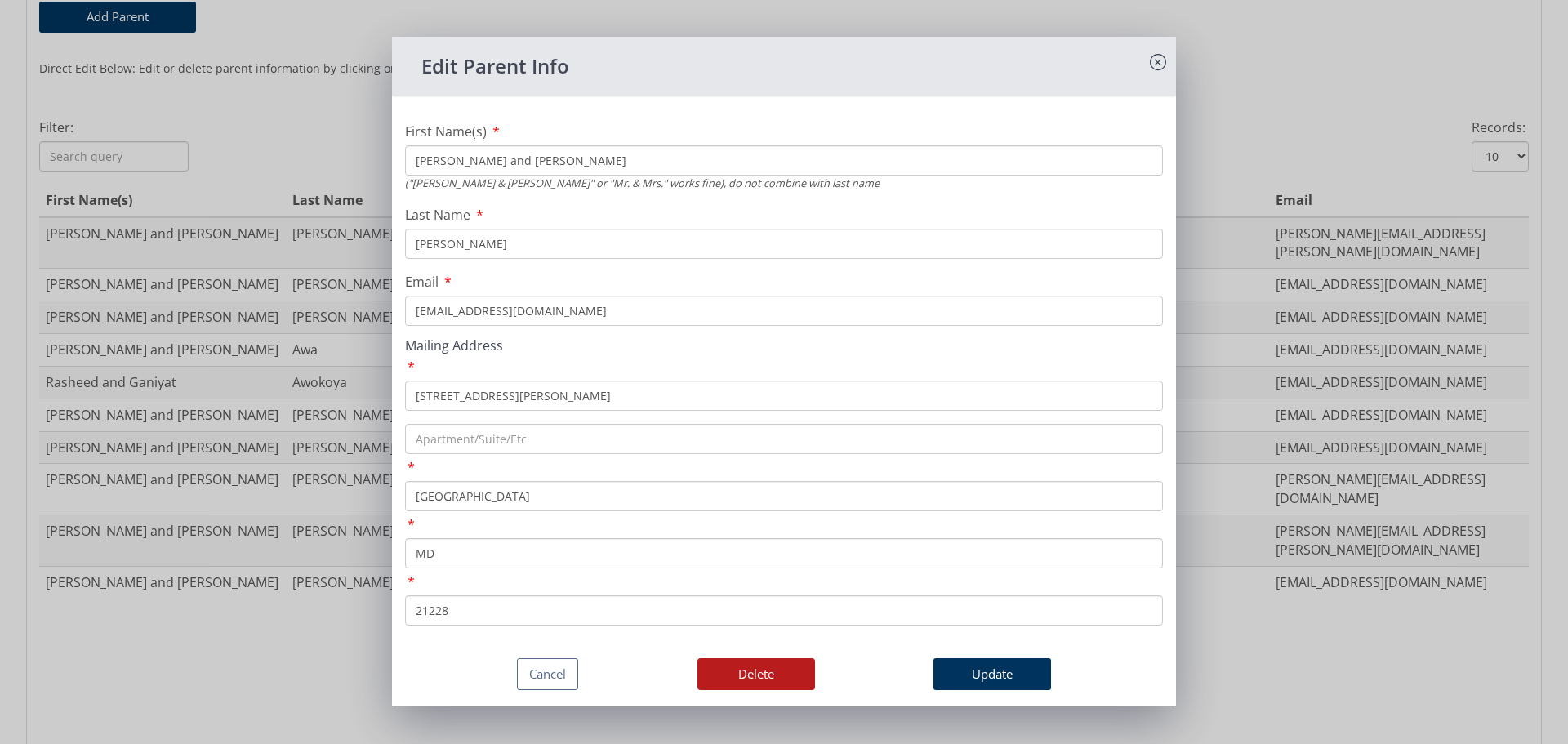
click at [1140, 53] on div "Edit Parent Info" at bounding box center [784, 67] width 784 height 59
click at [1150, 64] on icon at bounding box center [1158, 62] width 17 height 17
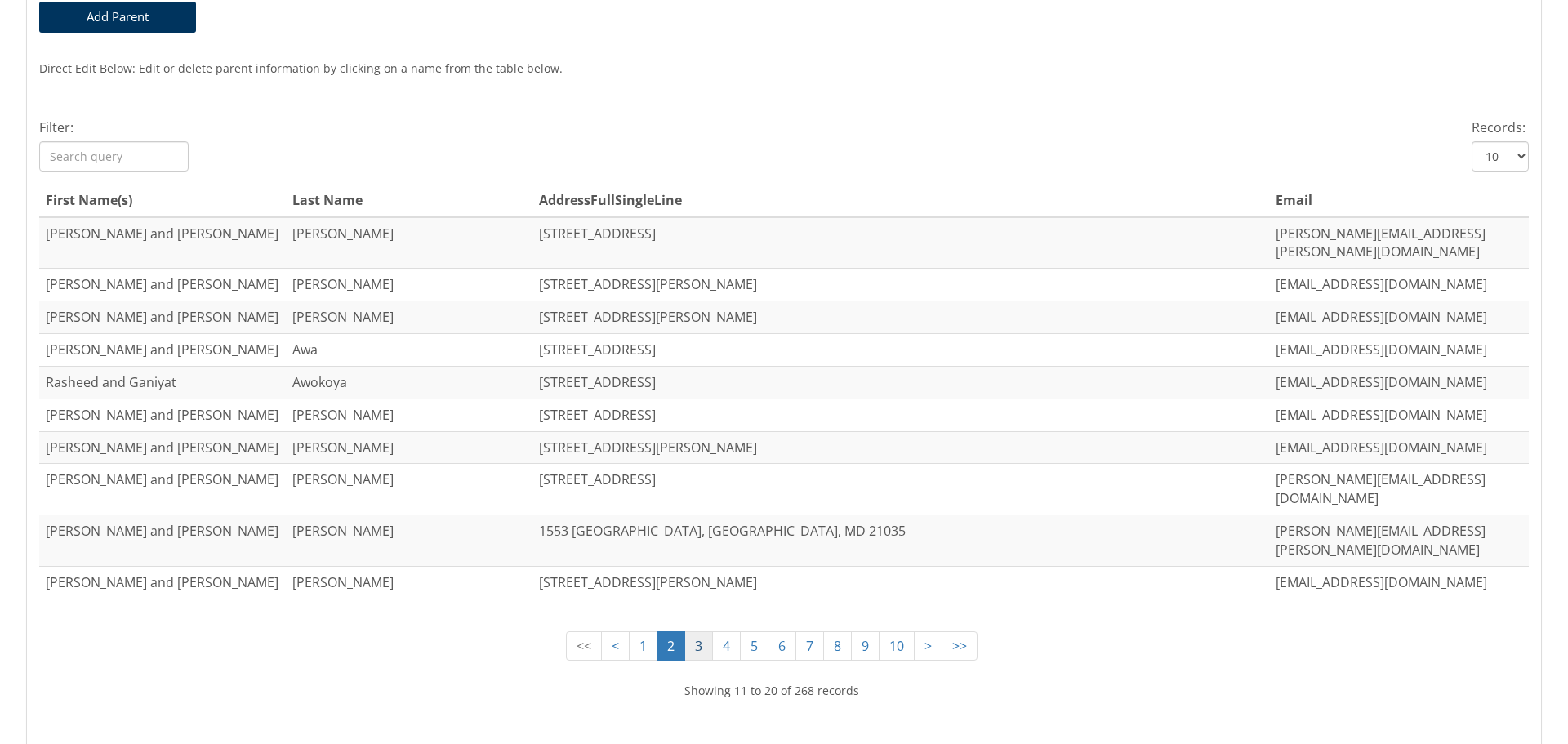
click at [685, 631] on link "3" at bounding box center [698, 646] width 29 height 30
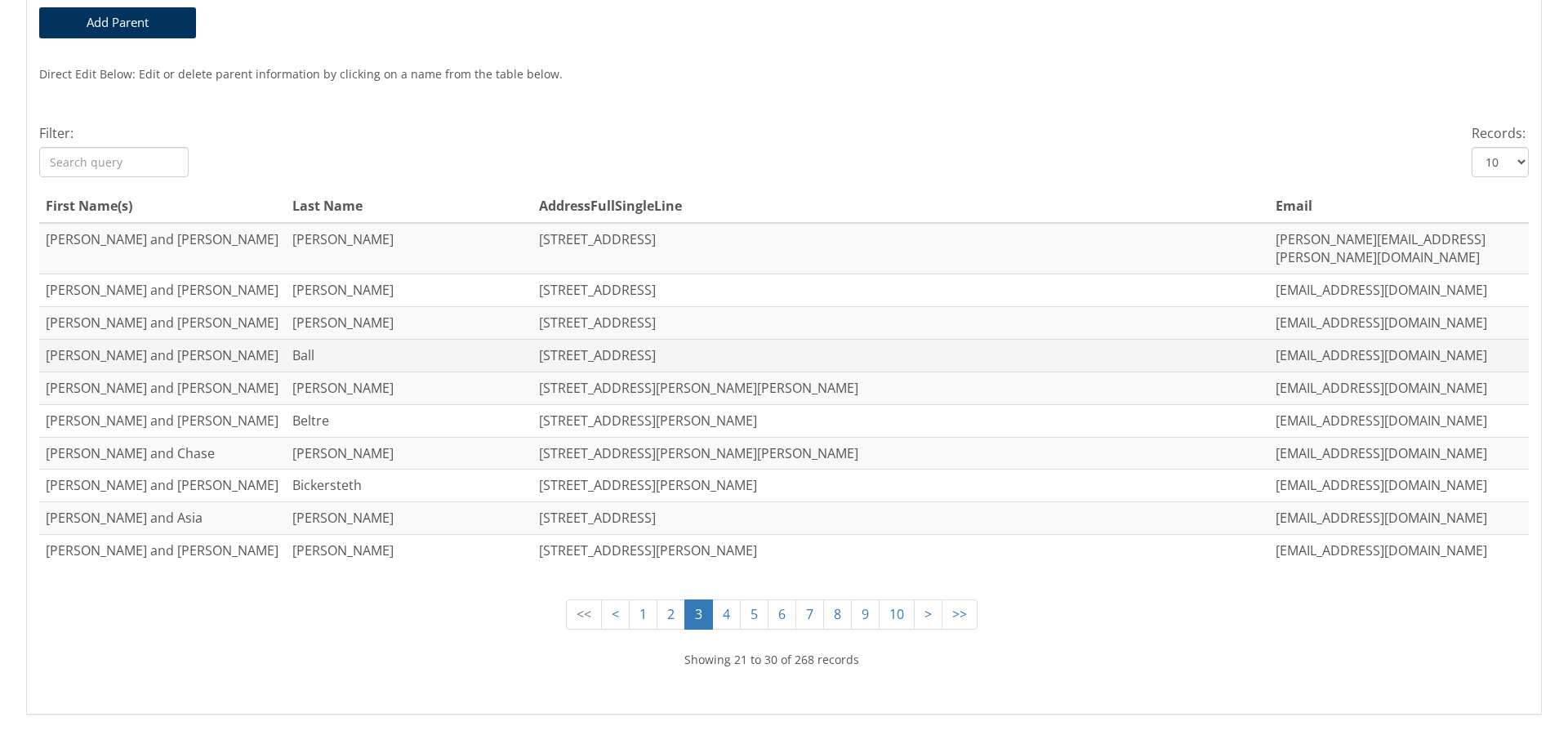
click at [296, 340] on td "Ball" at bounding box center [409, 356] width 247 height 32
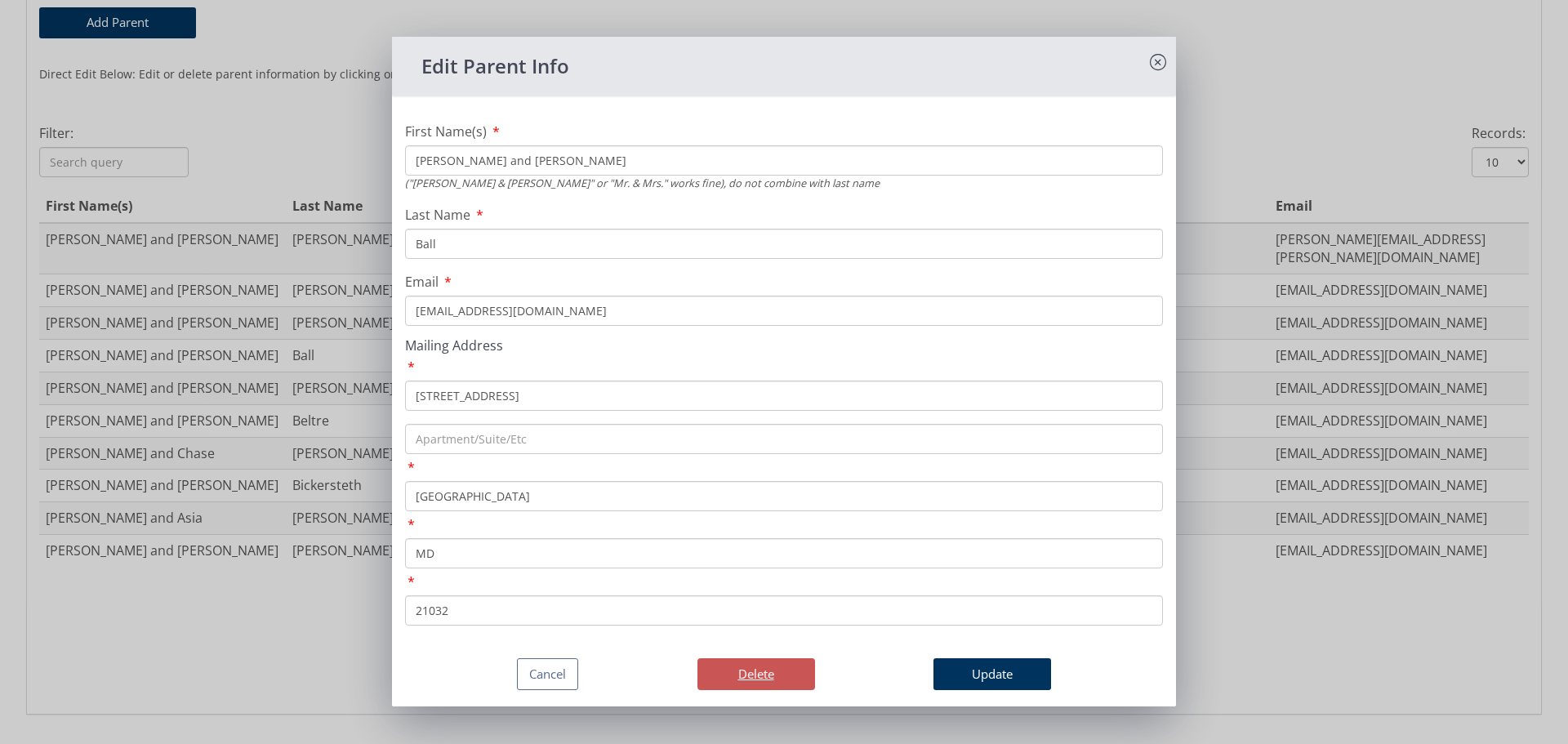
click at [740, 665] on button "Delete" at bounding box center [756, 674] width 117 height 31
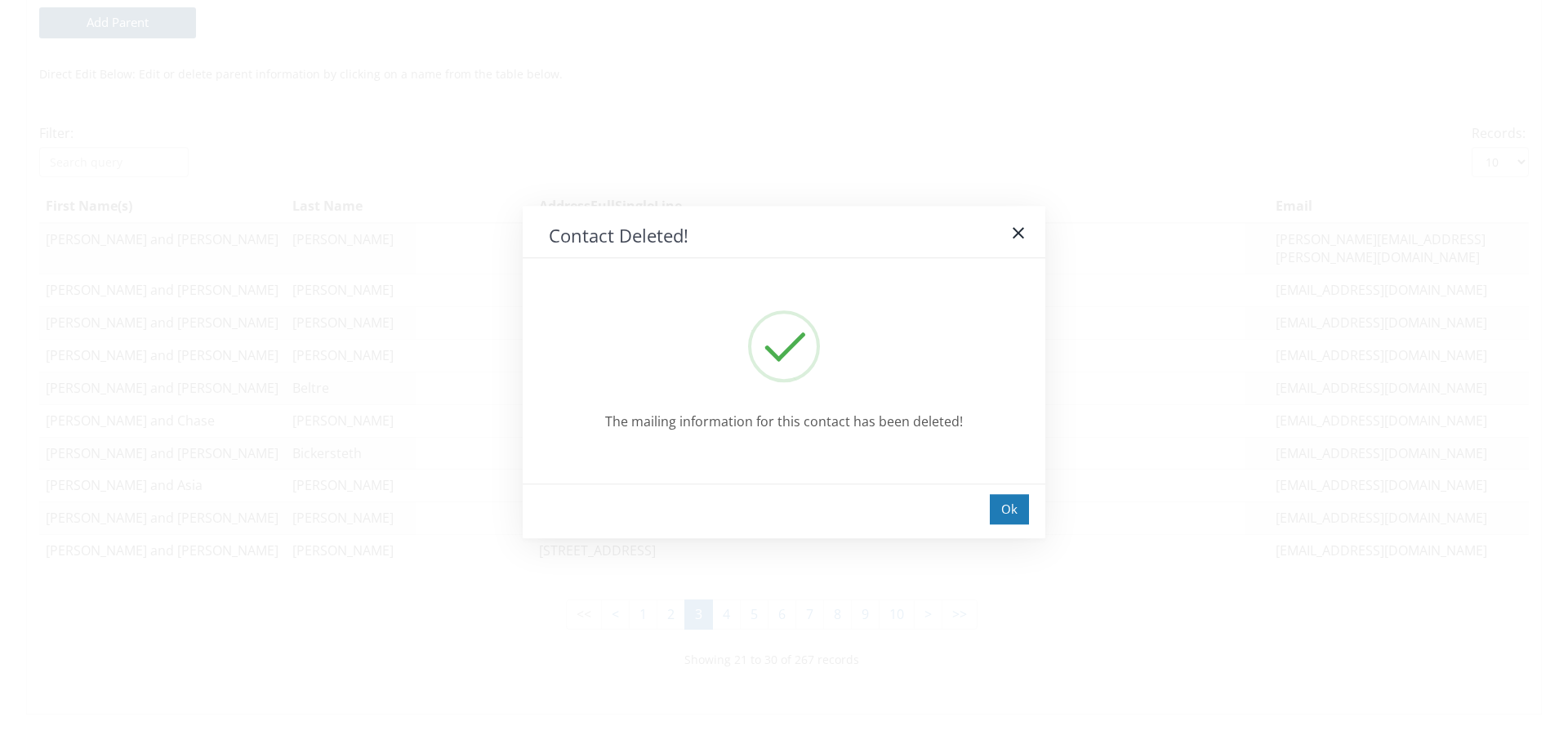
click at [716, 587] on div "Contact Deleted! The mailing information for this contact has been deleted! Ok" at bounding box center [784, 372] width 1568 height 744
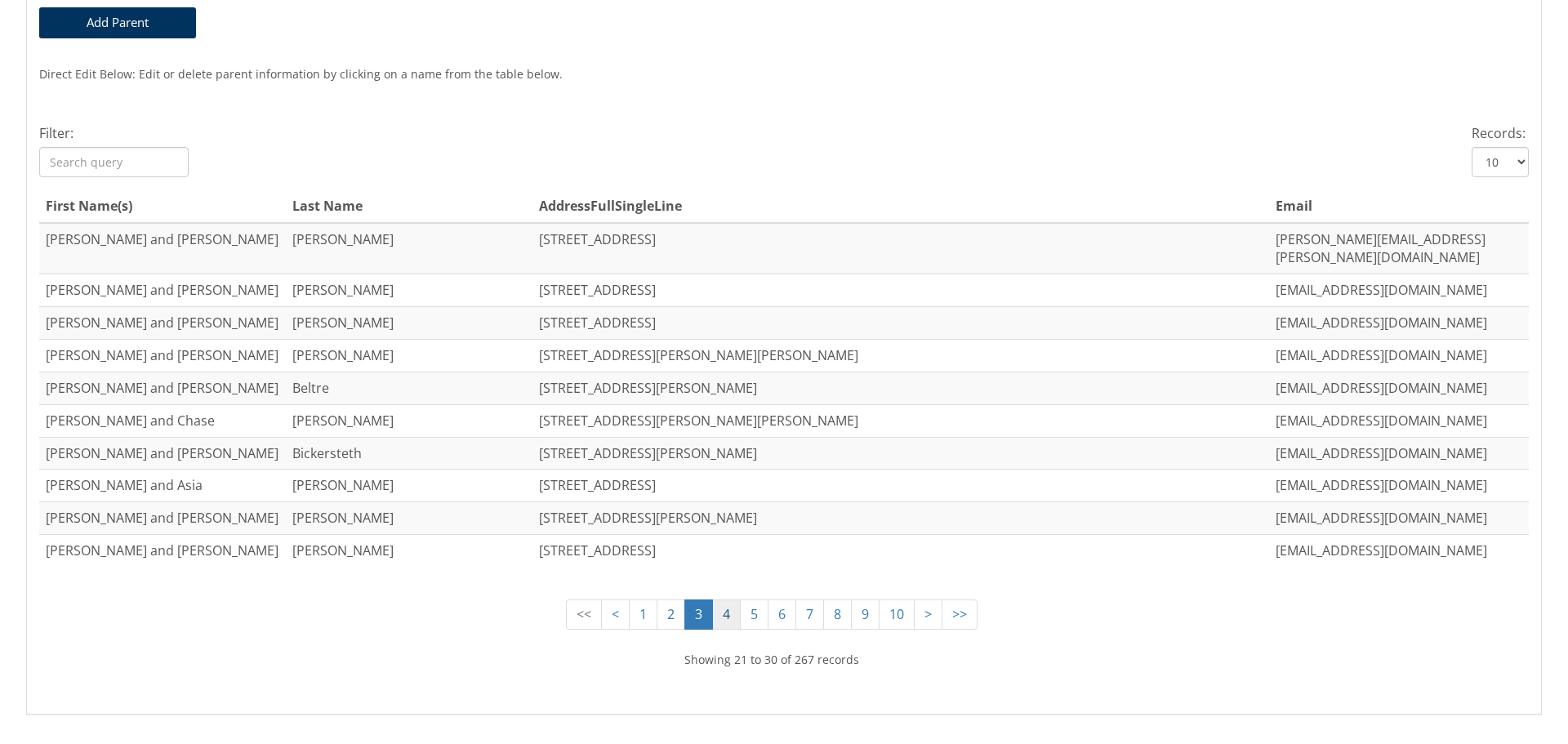
click at [712, 600] on link "4" at bounding box center [726, 615] width 29 height 30
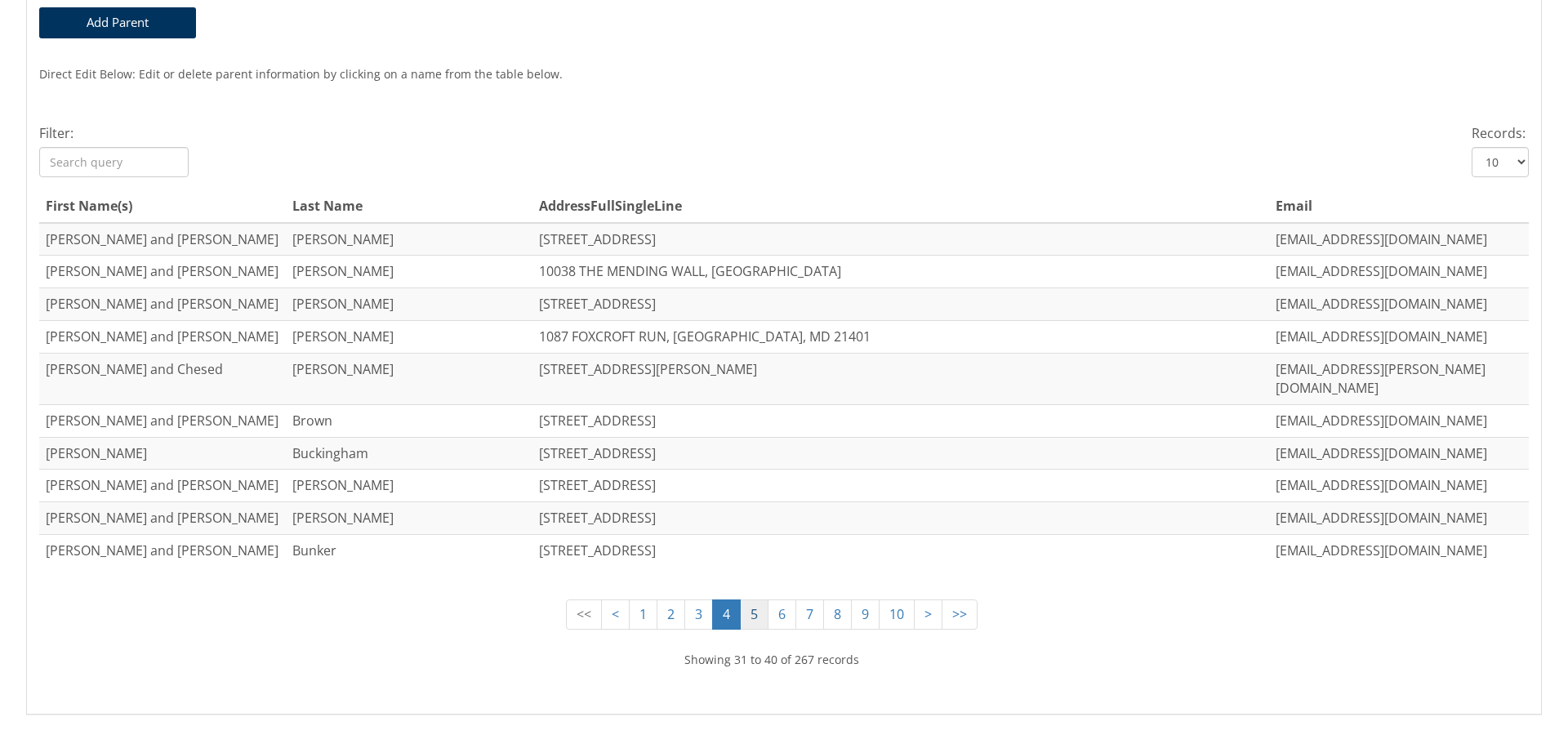
click at [740, 600] on link "5" at bounding box center [753, 615] width 29 height 30
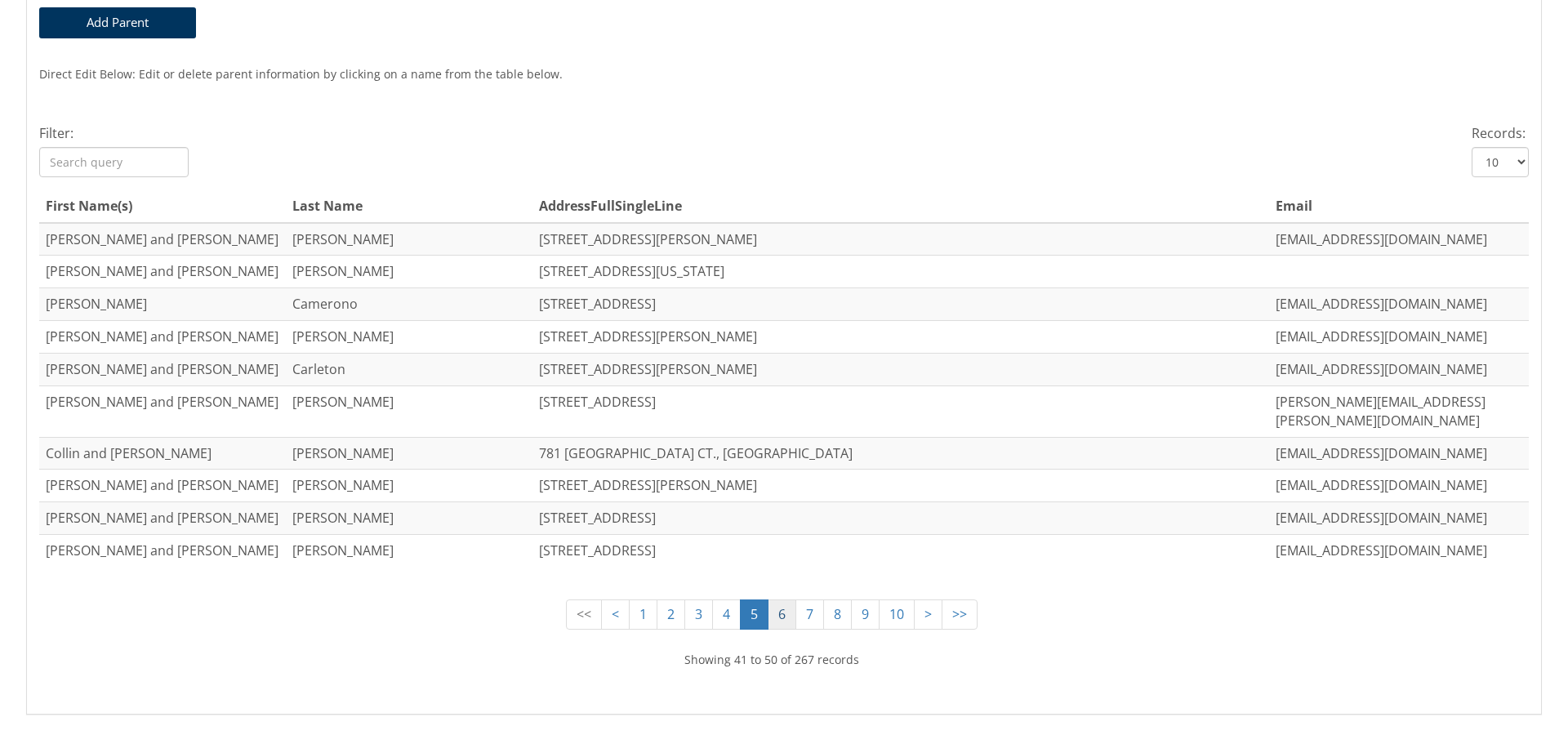
click at [768, 600] on link "6" at bounding box center [782, 615] width 29 height 30
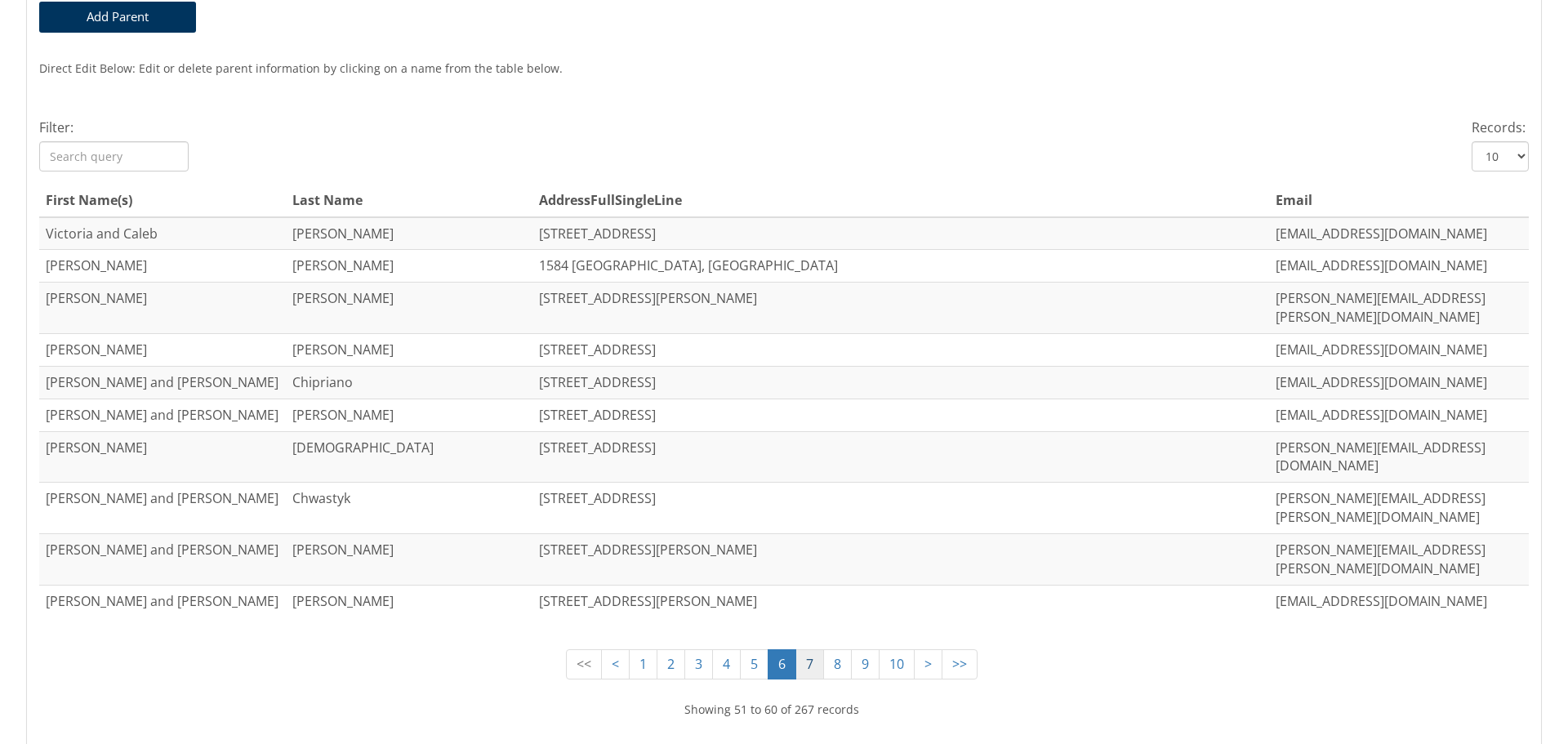
click at [796, 649] on link "7" at bounding box center [810, 664] width 29 height 30
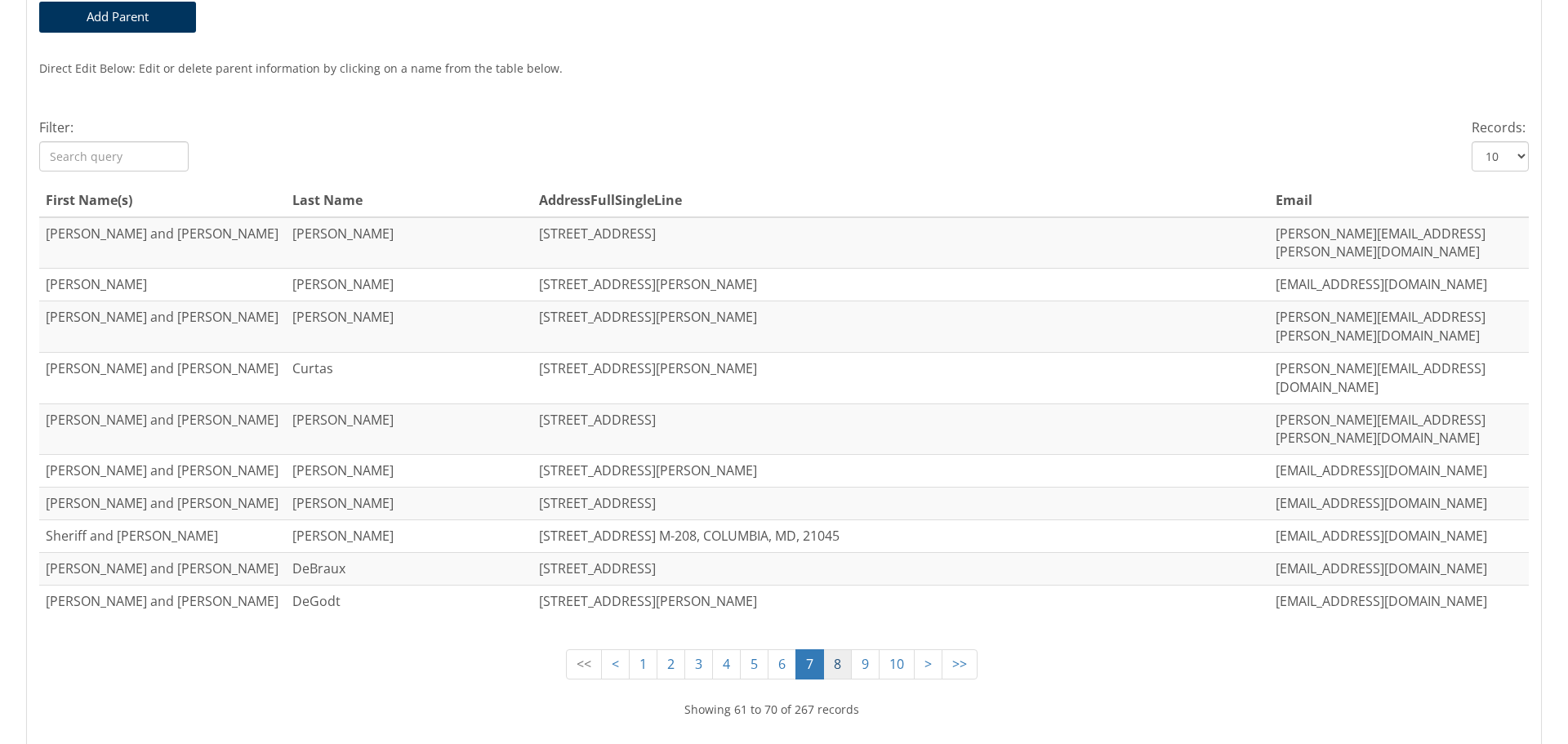
click at [826, 649] on link "8" at bounding box center [838, 664] width 29 height 30
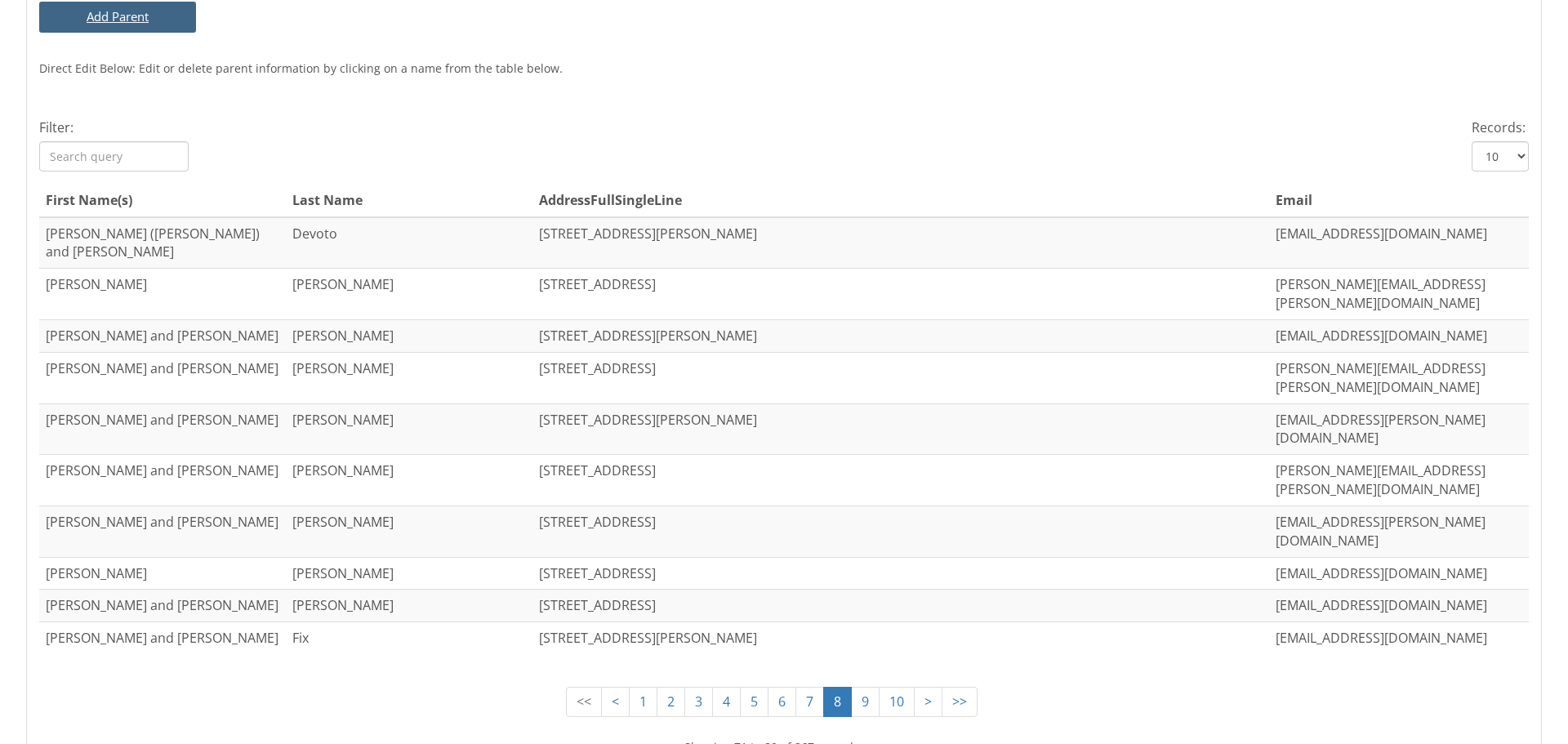
click at [116, 22] on button "Add Parent" at bounding box center [117, 17] width 157 height 30
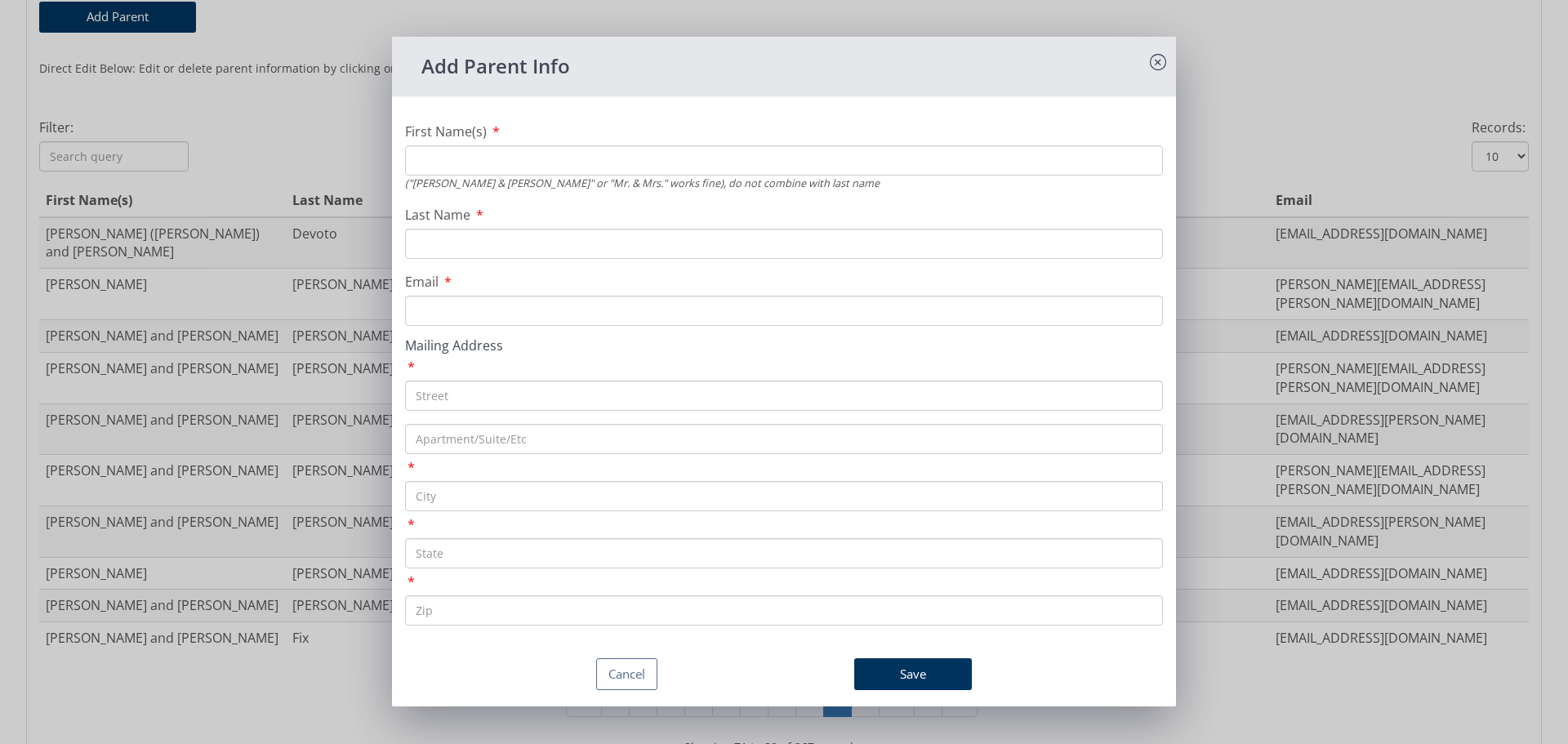
drag, startPoint x: 604, startPoint y: 151, endPoint x: 649, endPoint y: 137, distance: 47.1
click at [604, 151] on input "First Name(s)" at bounding box center [784, 160] width 758 height 30
type input "[PERSON_NAME]"
type input "[EMAIL_ADDRESS][DOMAIN_NAME]"
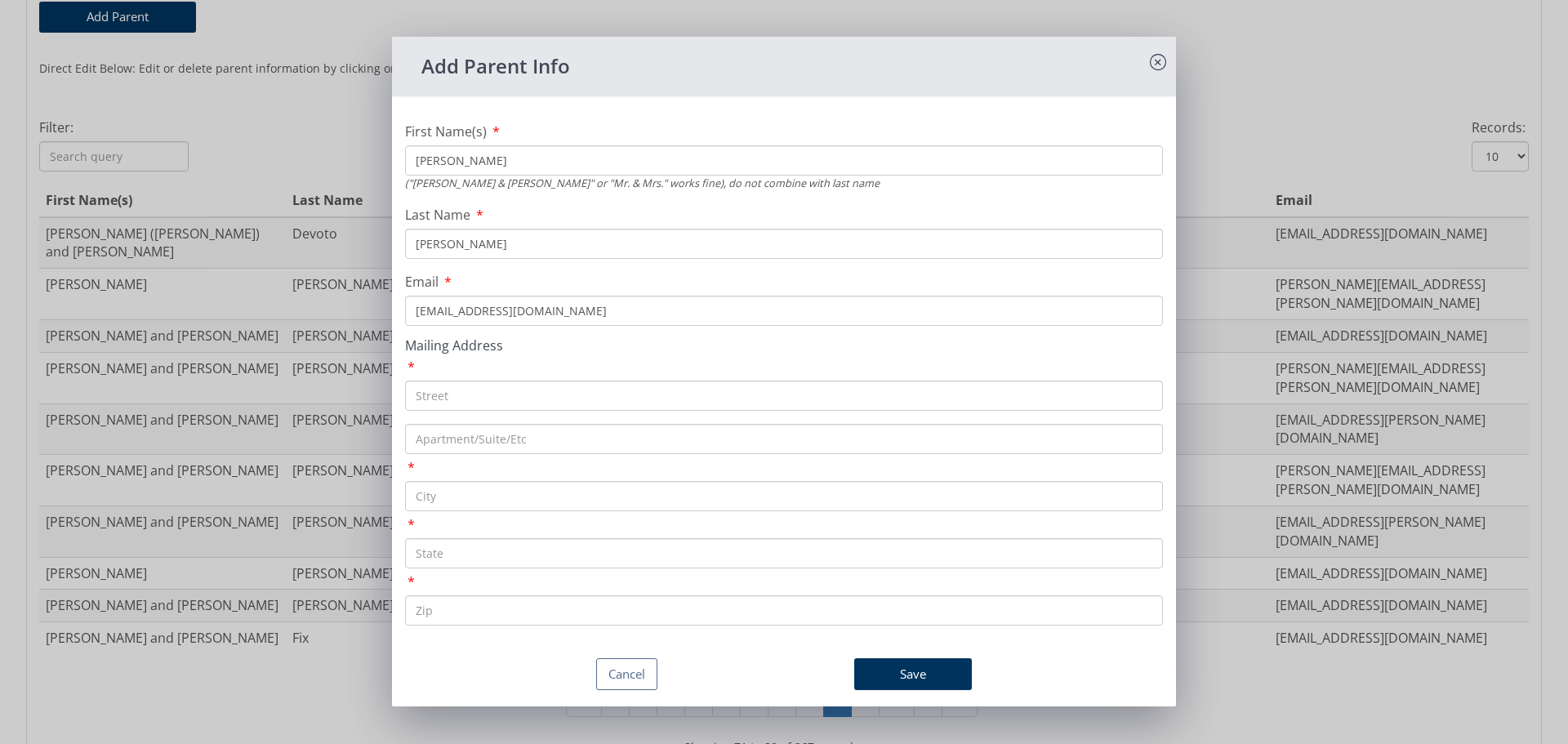
paste input "[STREET_ADDRESS]"
type input "[STREET_ADDRESS]"
type input "[GEOGRAPHIC_DATA]"
type input "MD"
type input "21122"
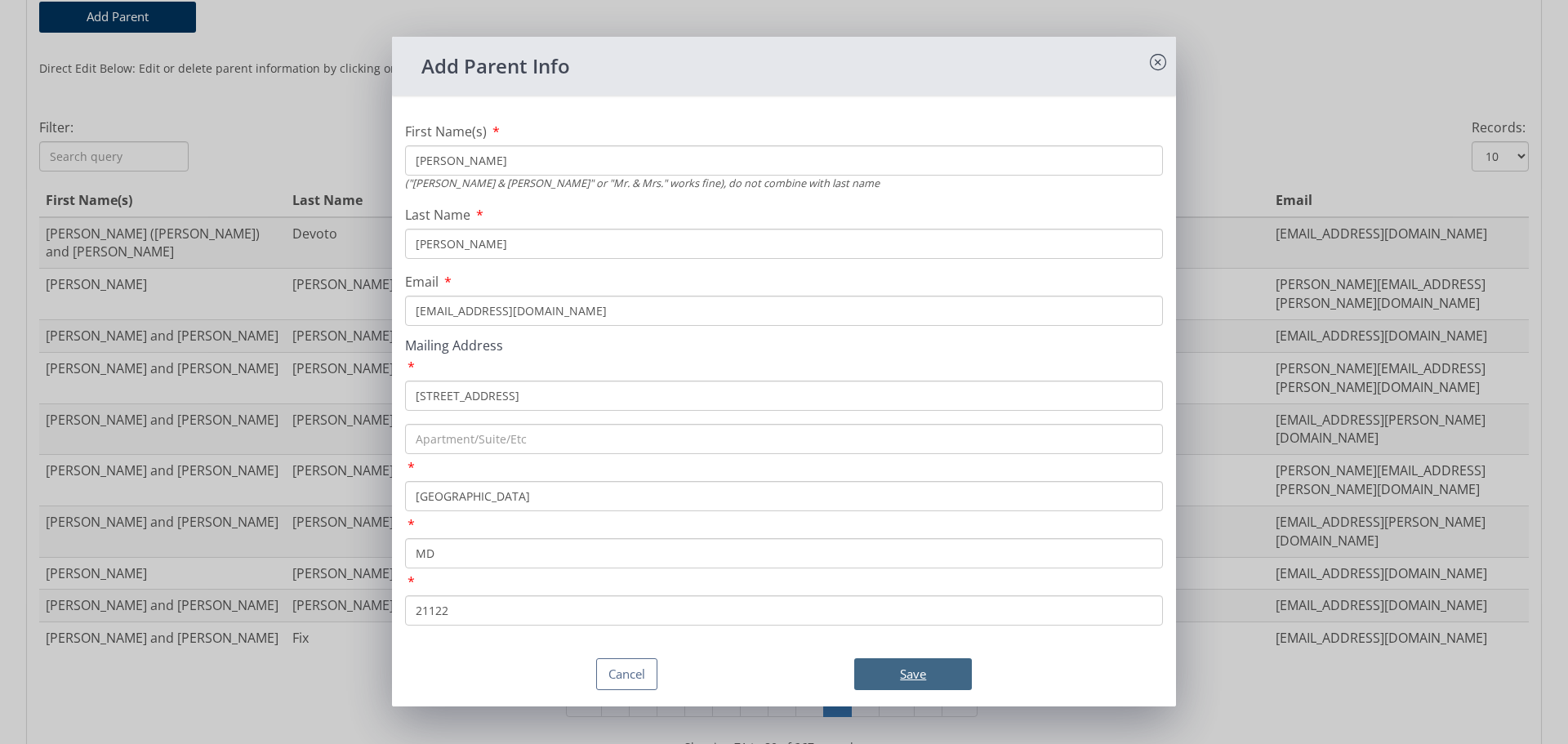
click at [893, 670] on button "Save" at bounding box center [913, 674] width 117 height 31
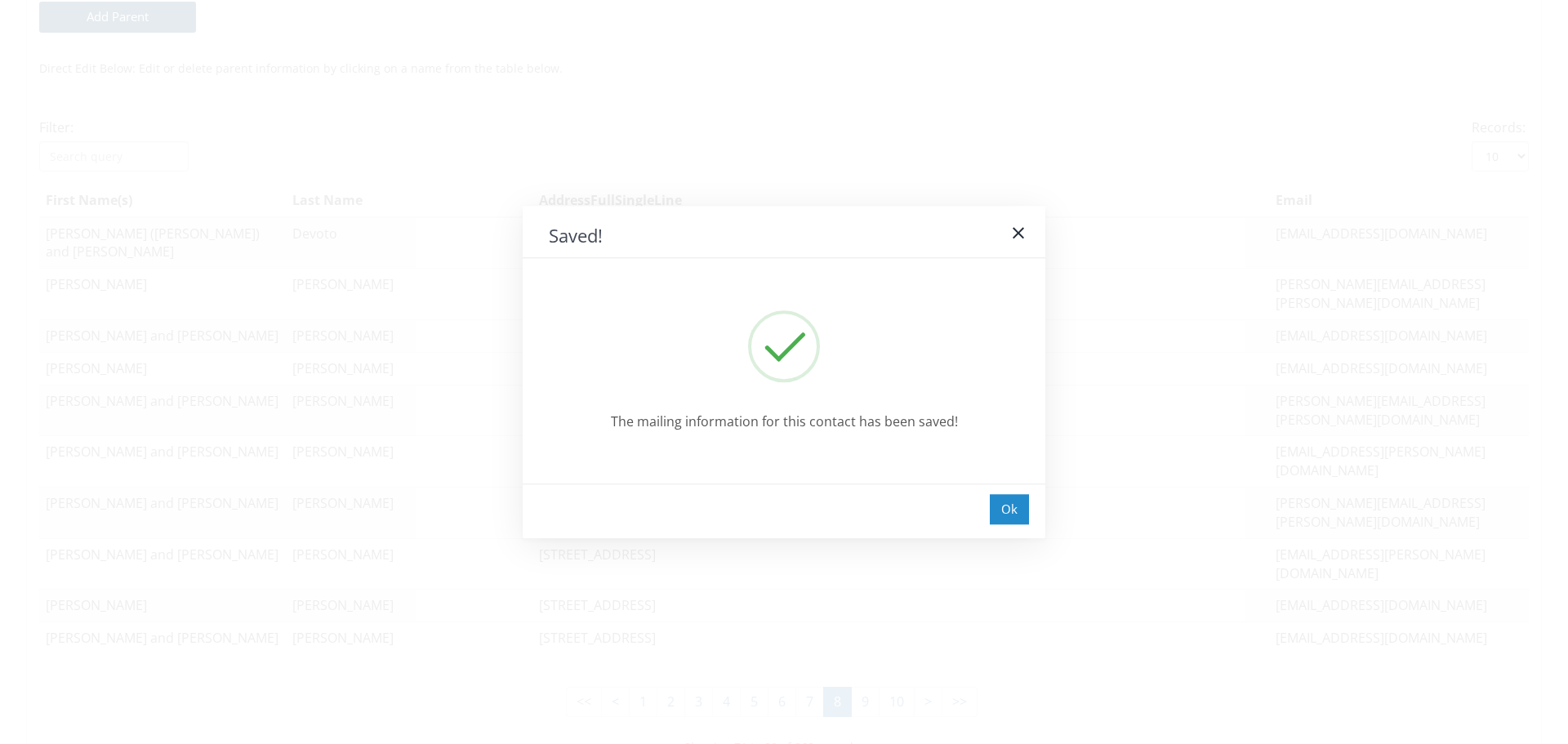
click at [996, 513] on div "Ok" at bounding box center [1010, 509] width 39 height 30
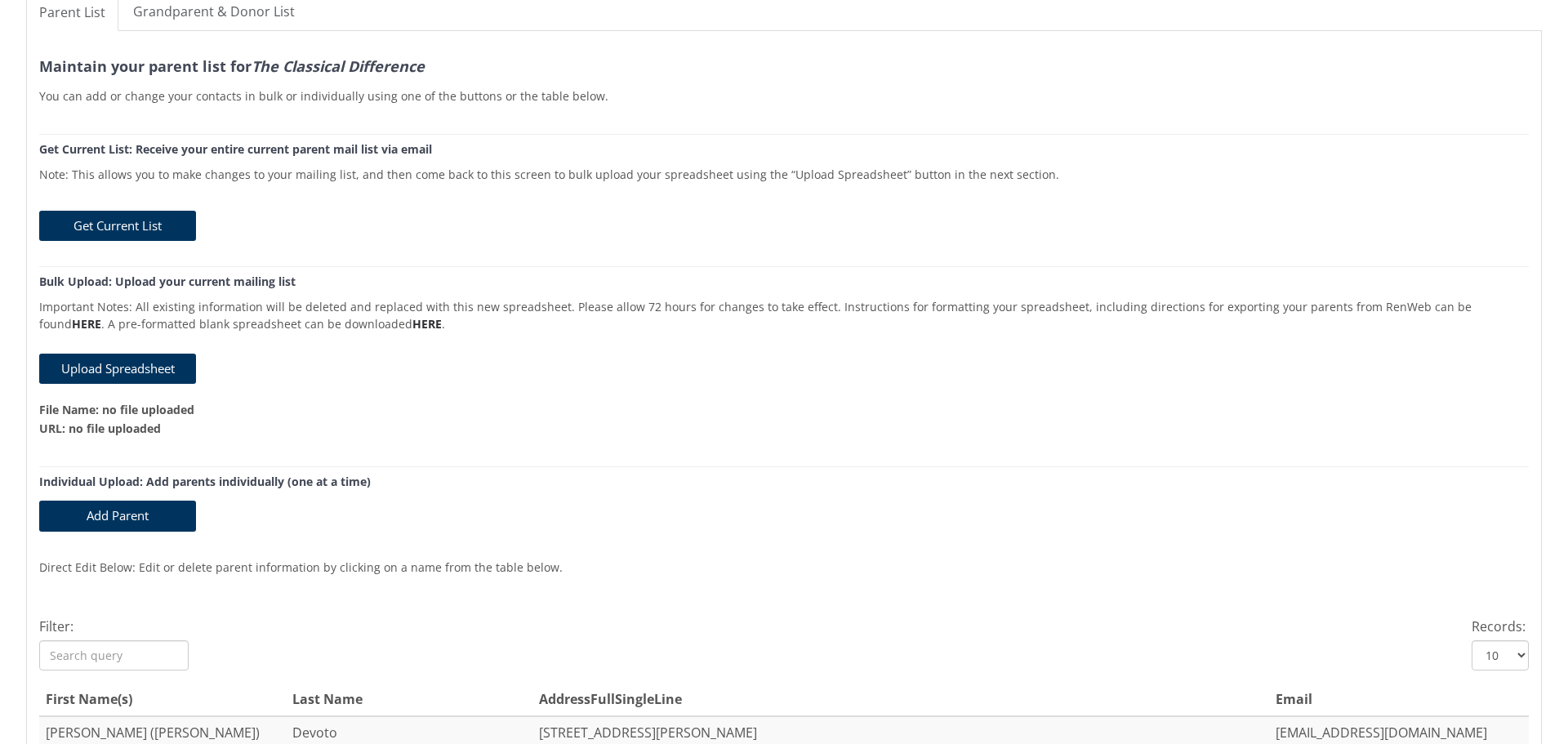
scroll to position [0, 0]
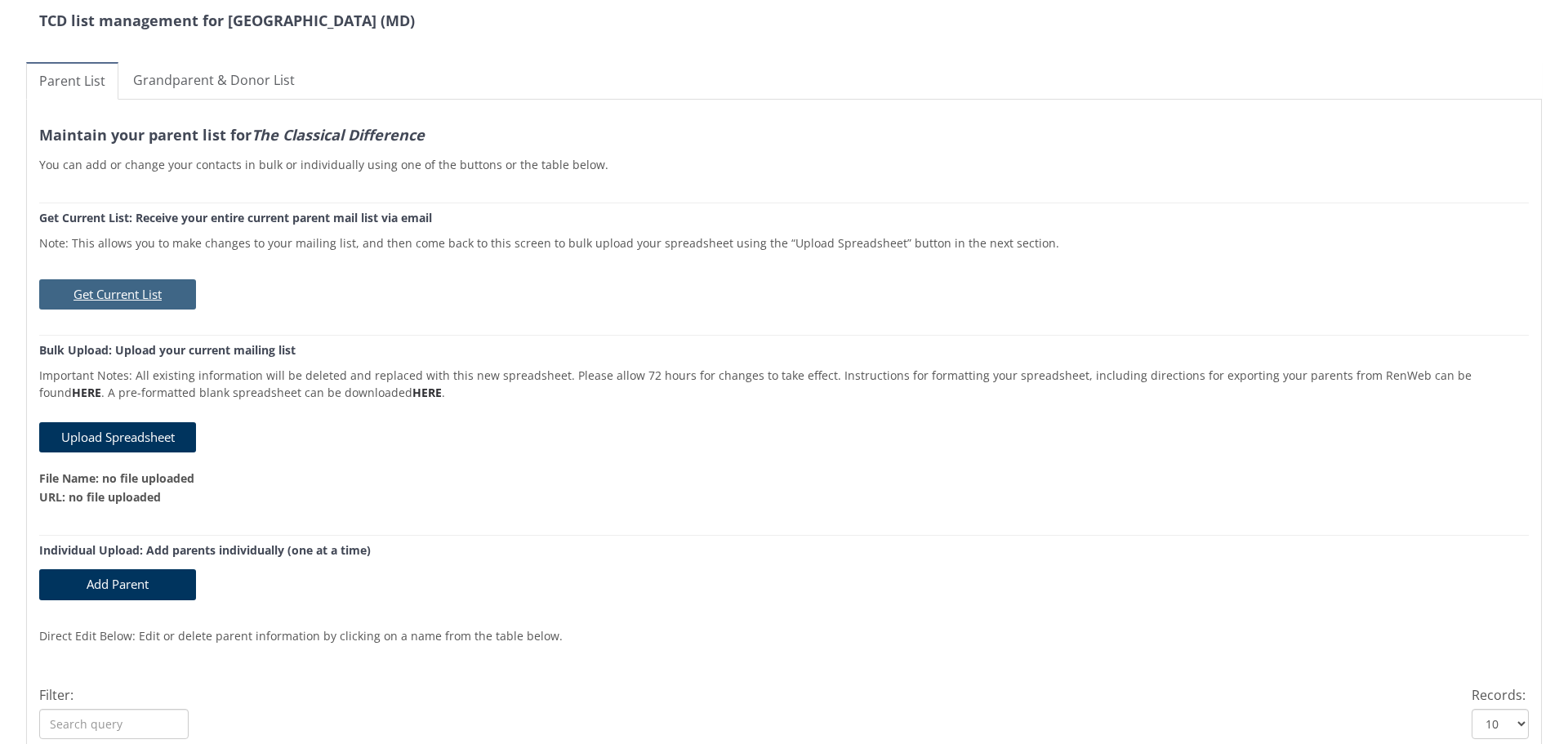
click at [123, 288] on button "Get Current List" at bounding box center [117, 294] width 157 height 30
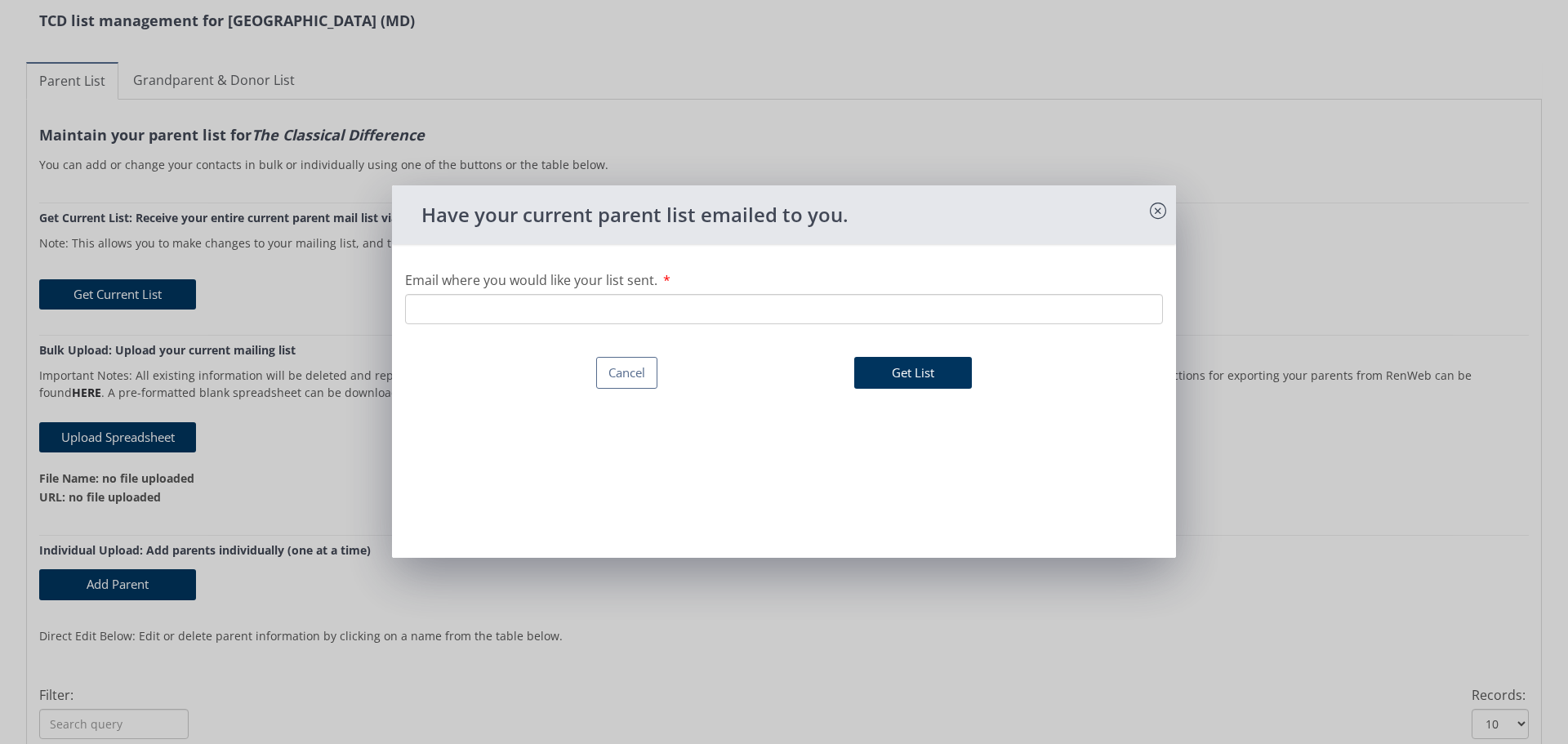
click at [649, 311] on input "Email where you would like your list sent." at bounding box center [784, 309] width 758 height 30
type input "[EMAIL_ADDRESS][DOMAIN_NAME]"
click at [899, 365] on button "Get List" at bounding box center [913, 372] width 117 height 31
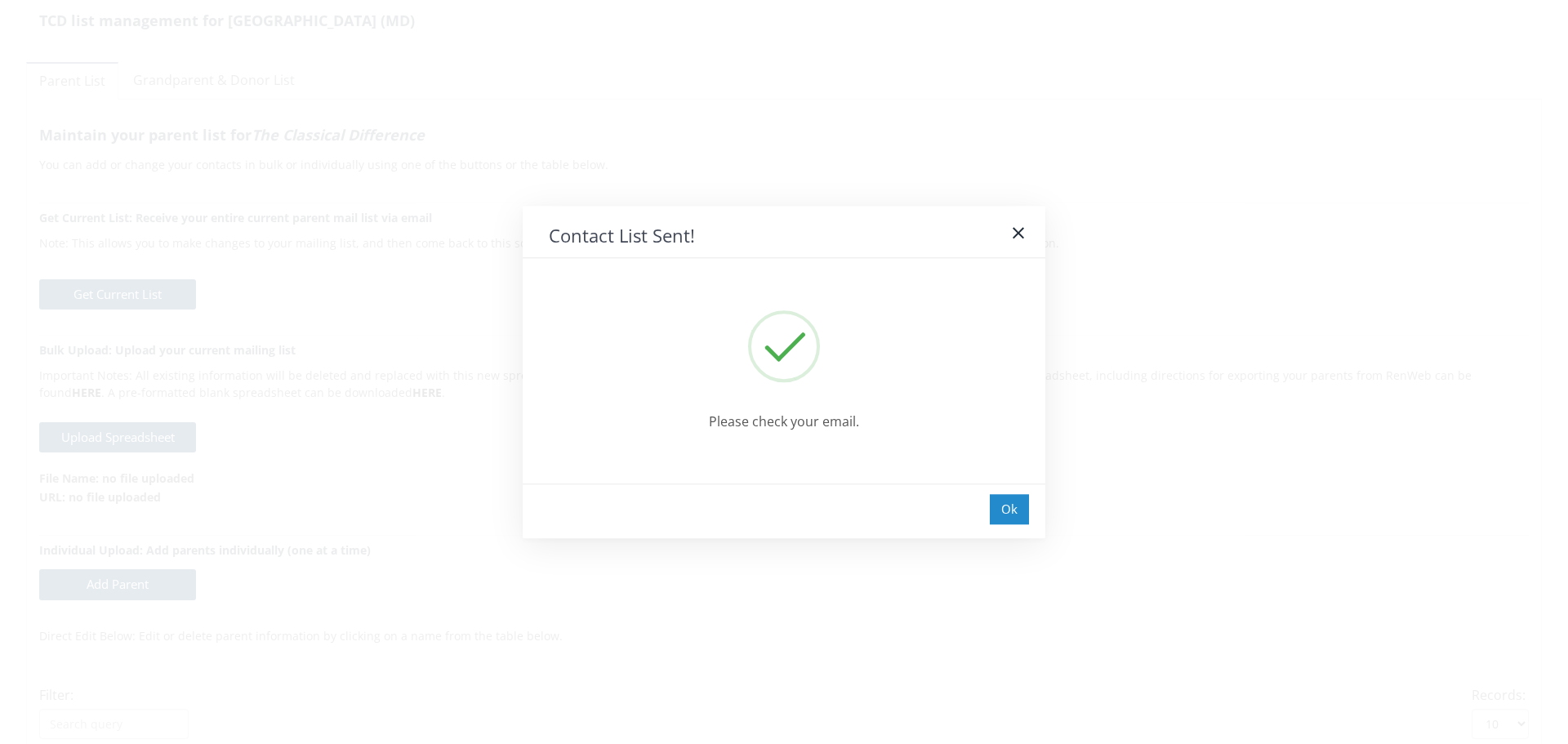
click at [1010, 506] on div "Ok" at bounding box center [1010, 509] width 39 height 30
